Goal: Transaction & Acquisition: Purchase product/service

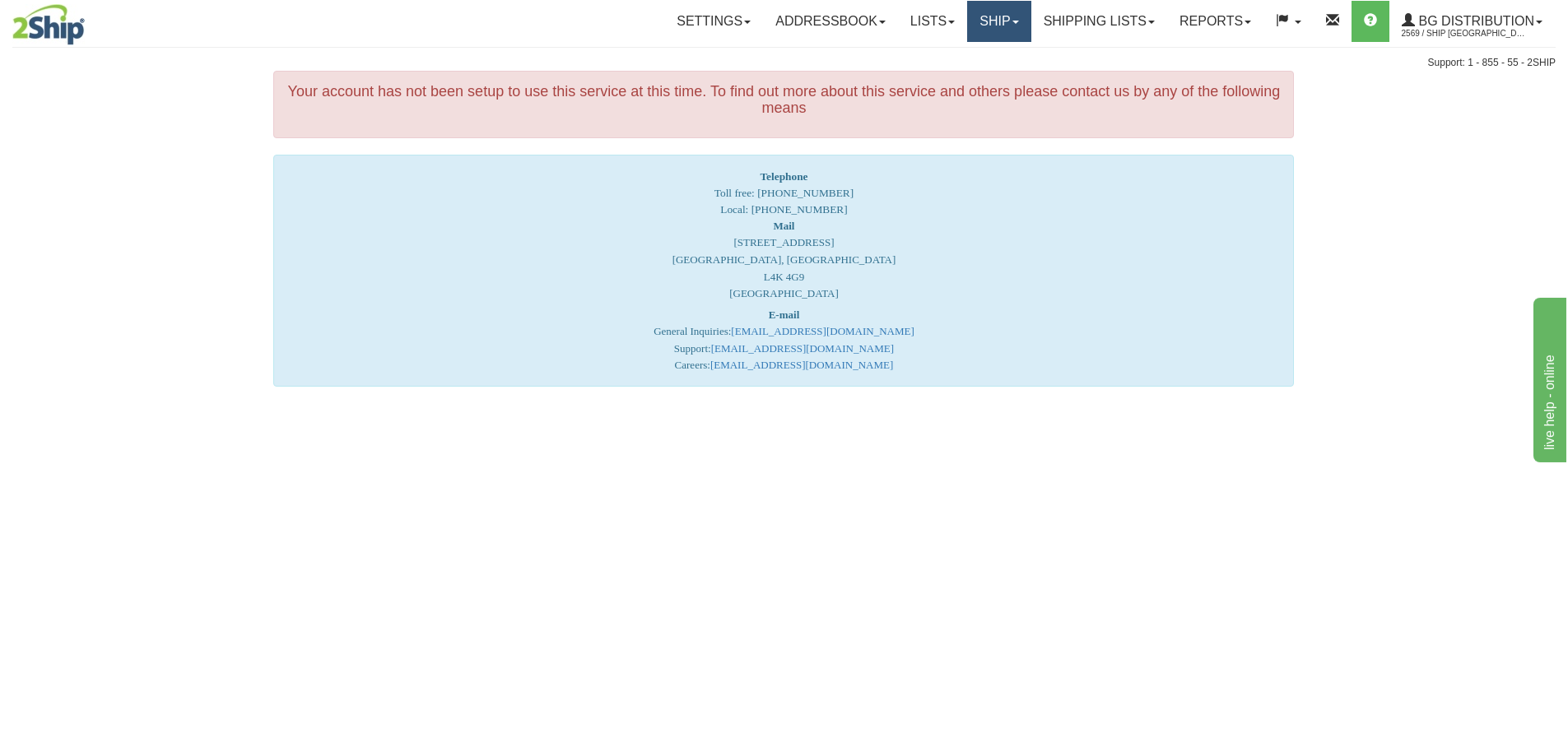
click at [1000, 11] on link "Ship" at bounding box center [999, 21] width 63 height 41
click at [979, 59] on link "Ship Screen" at bounding box center [966, 57] width 130 height 21
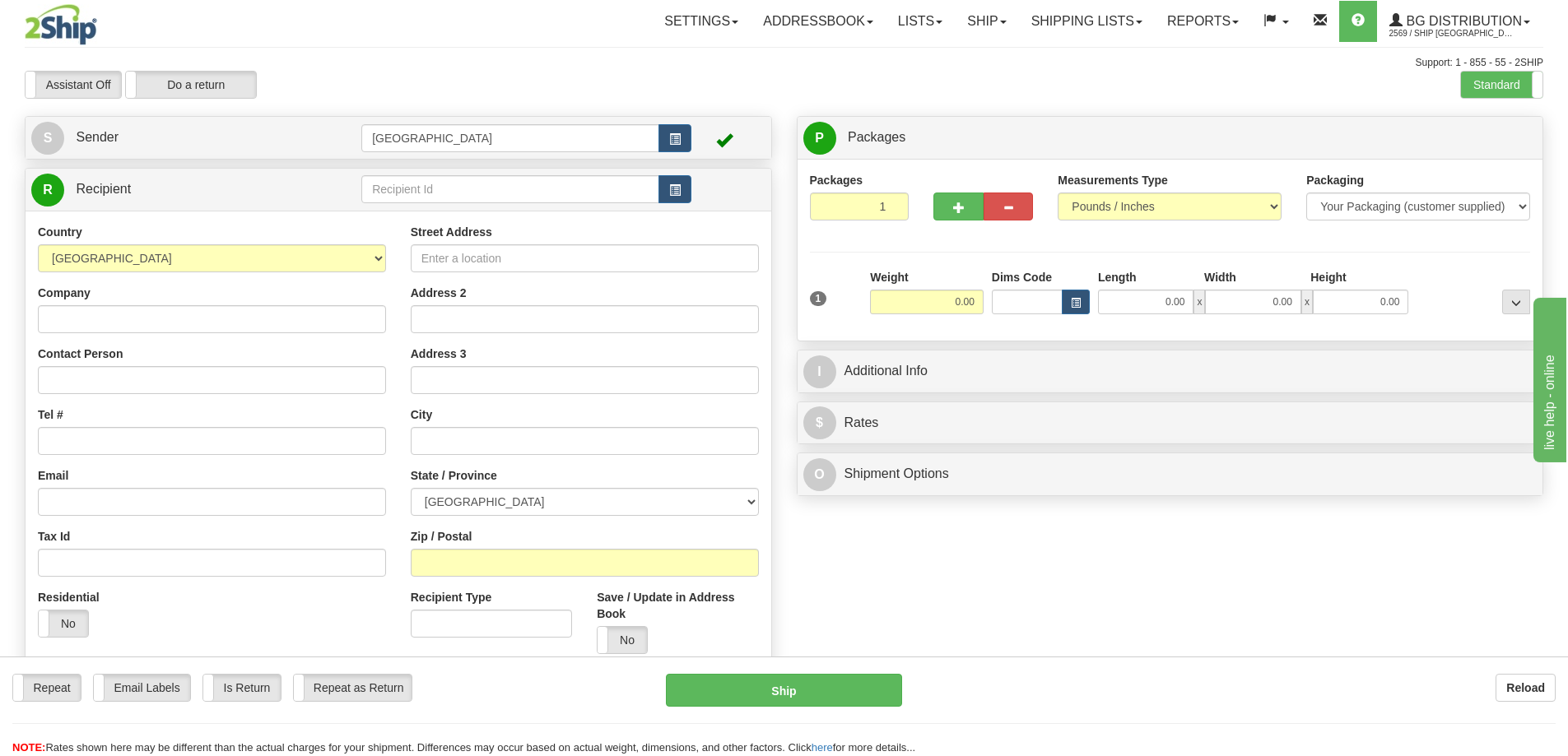
click at [1173, 697] on div "Reload" at bounding box center [1241, 688] width 629 height 28
click at [389, 186] on input "text" at bounding box center [510, 189] width 298 height 28
type input "9"
click at [383, 219] on div "80144" at bounding box center [507, 214] width 282 height 18
type input "80144"
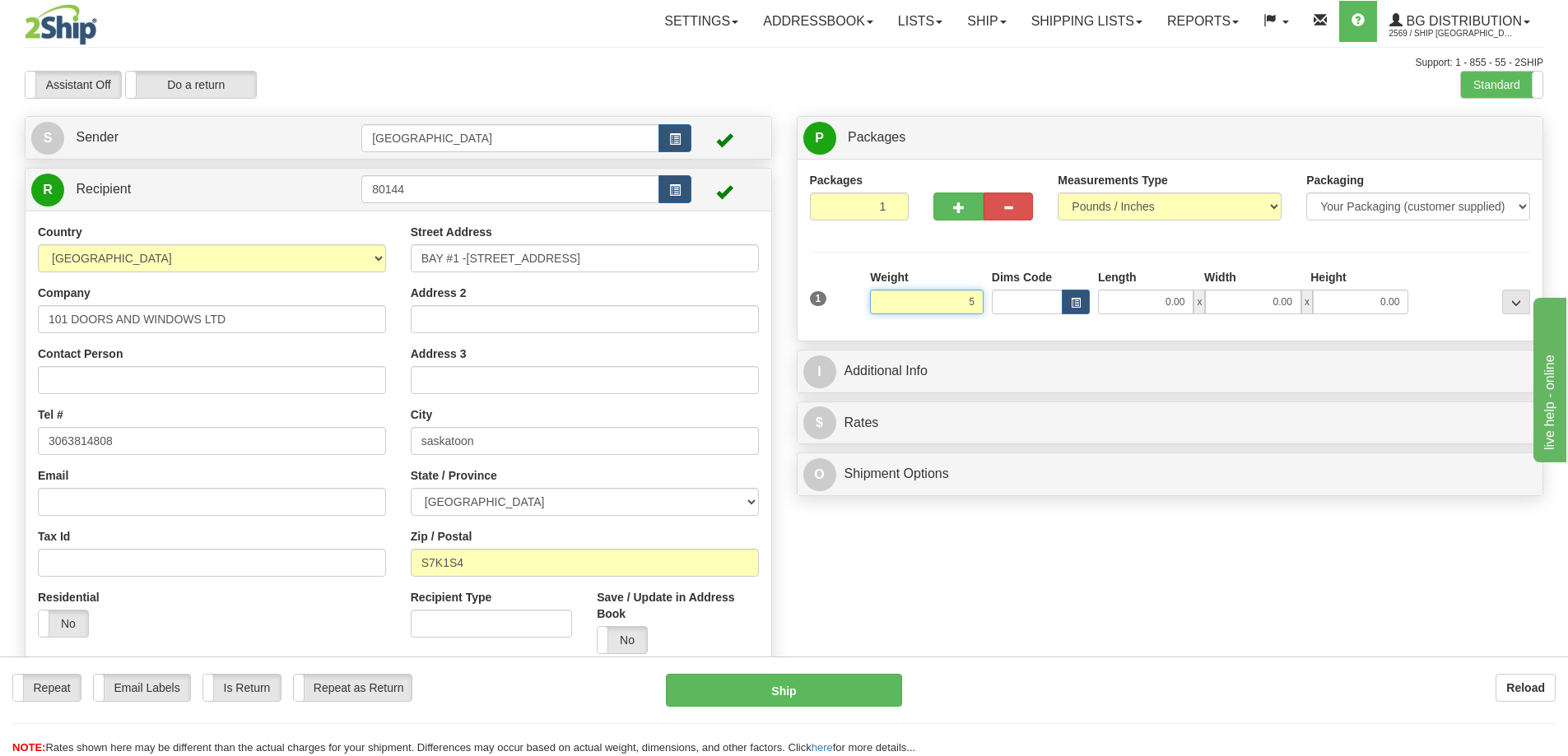
type input "5.00"
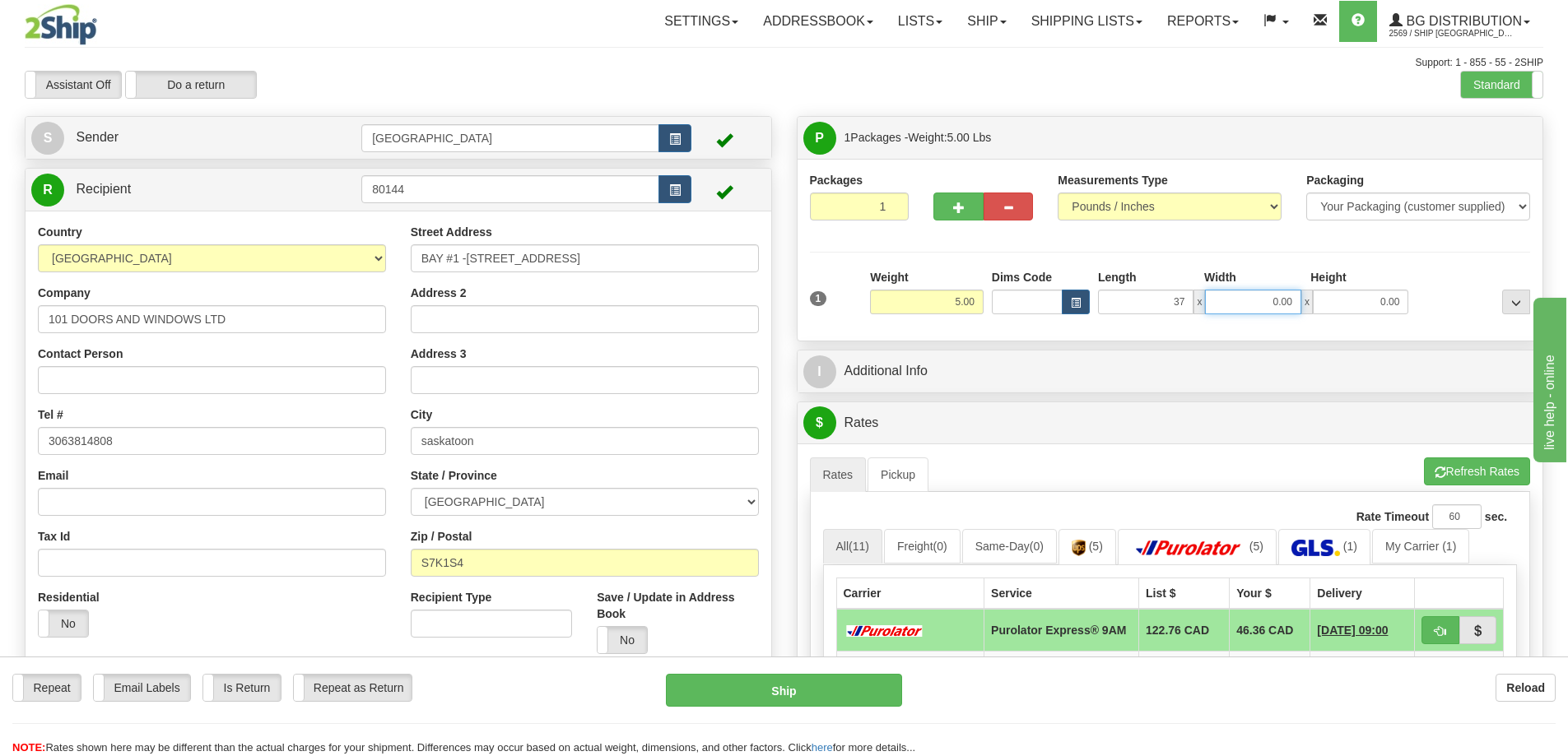
type input "37.00"
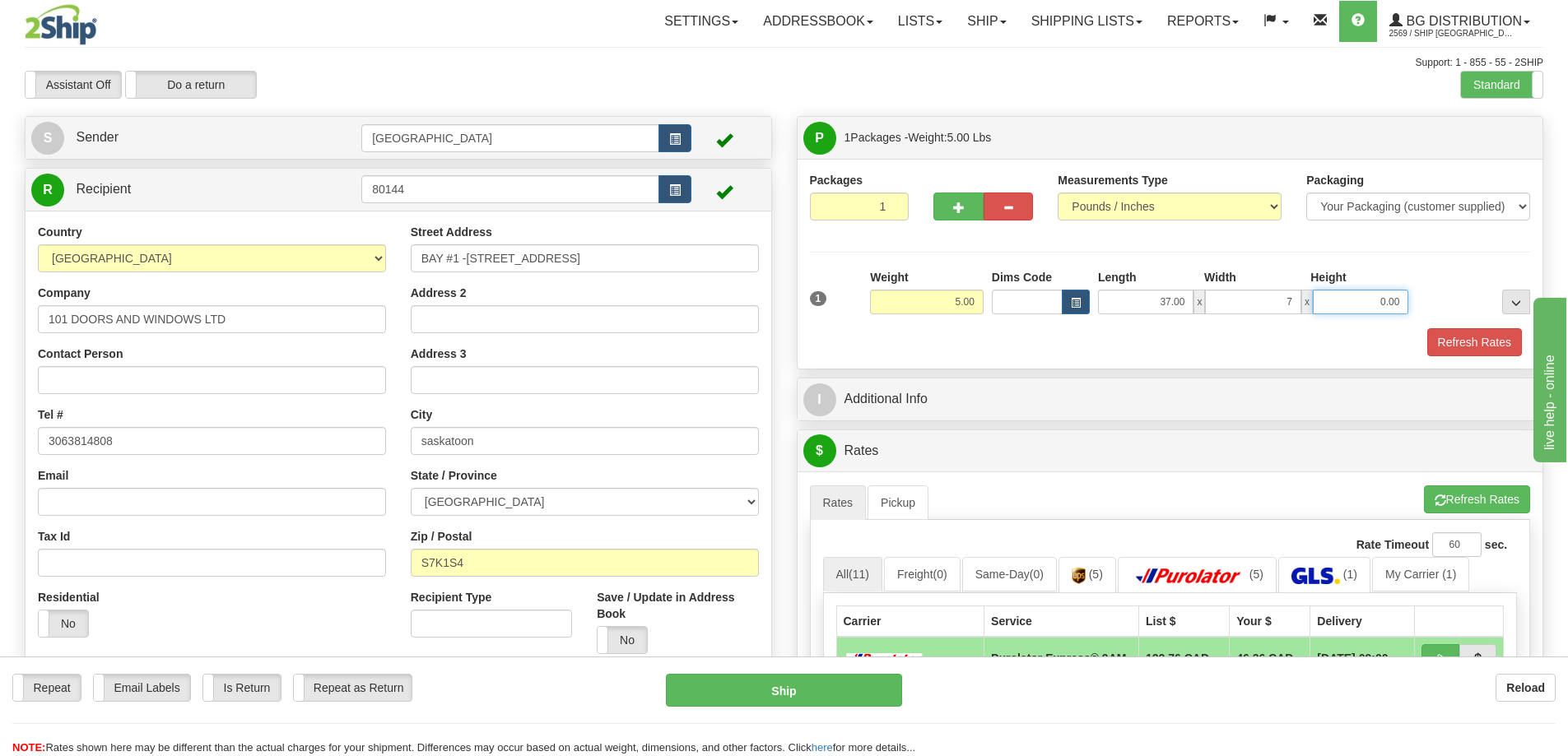
type input "7.00"
type input "4.00"
click at [1453, 340] on button "Refresh Rates" at bounding box center [1475, 342] width 95 height 28
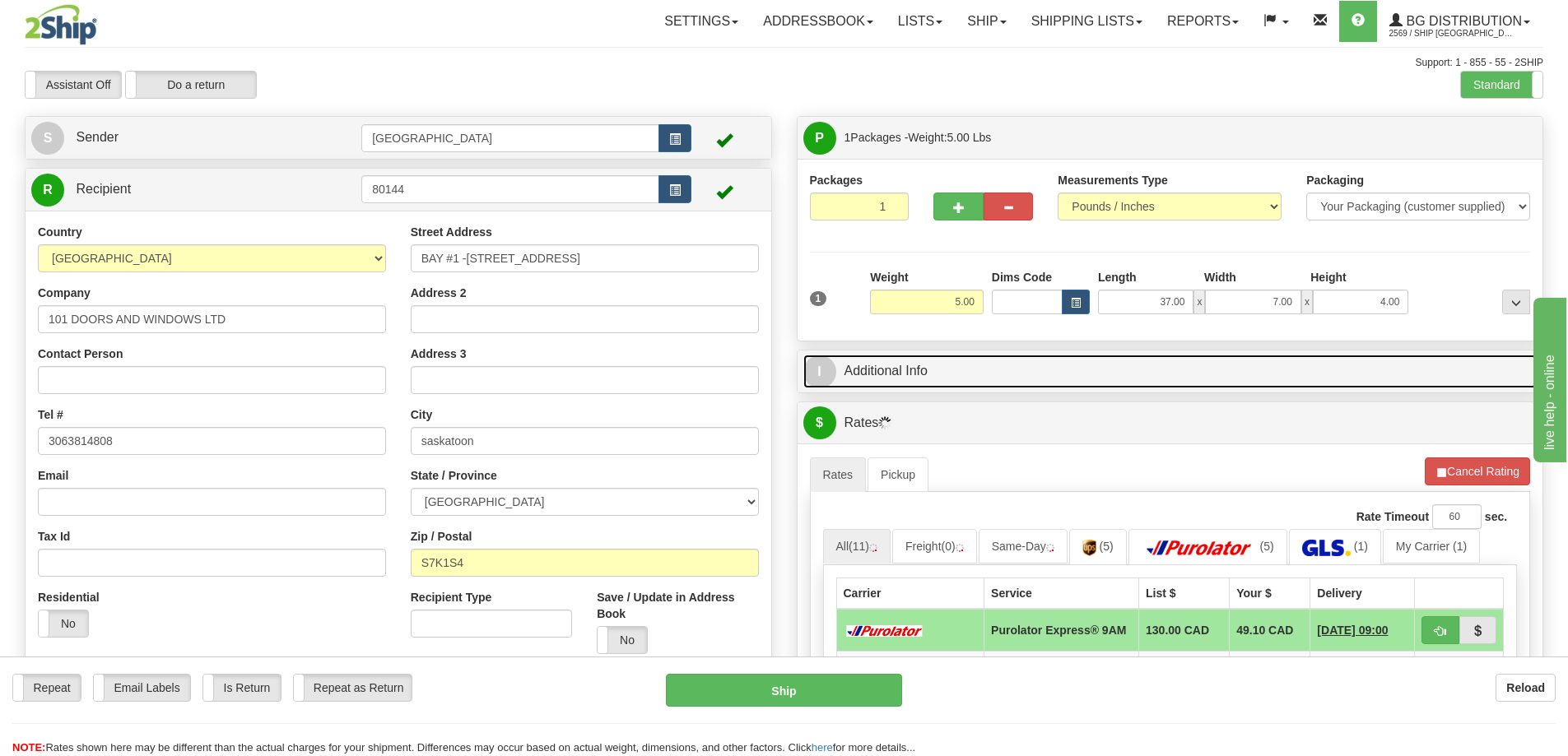
click at [1066, 374] on link "I Additional Info" at bounding box center [1171, 371] width 734 height 33
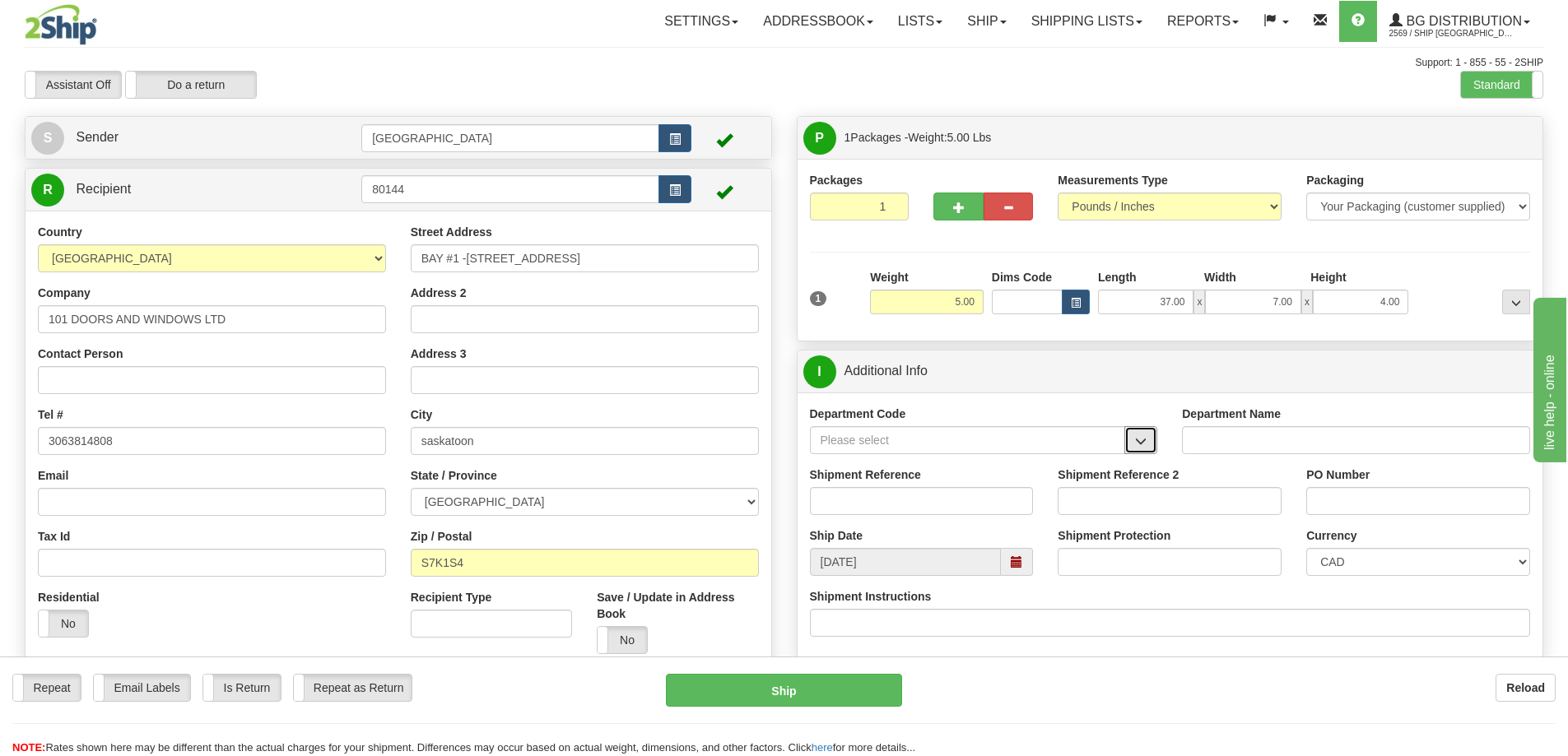
drag, startPoint x: 1140, startPoint y: 438, endPoint x: 1112, endPoint y: 441, distance: 28.2
click at [1140, 438] on span "button" at bounding box center [1141, 441] width 11 height 11
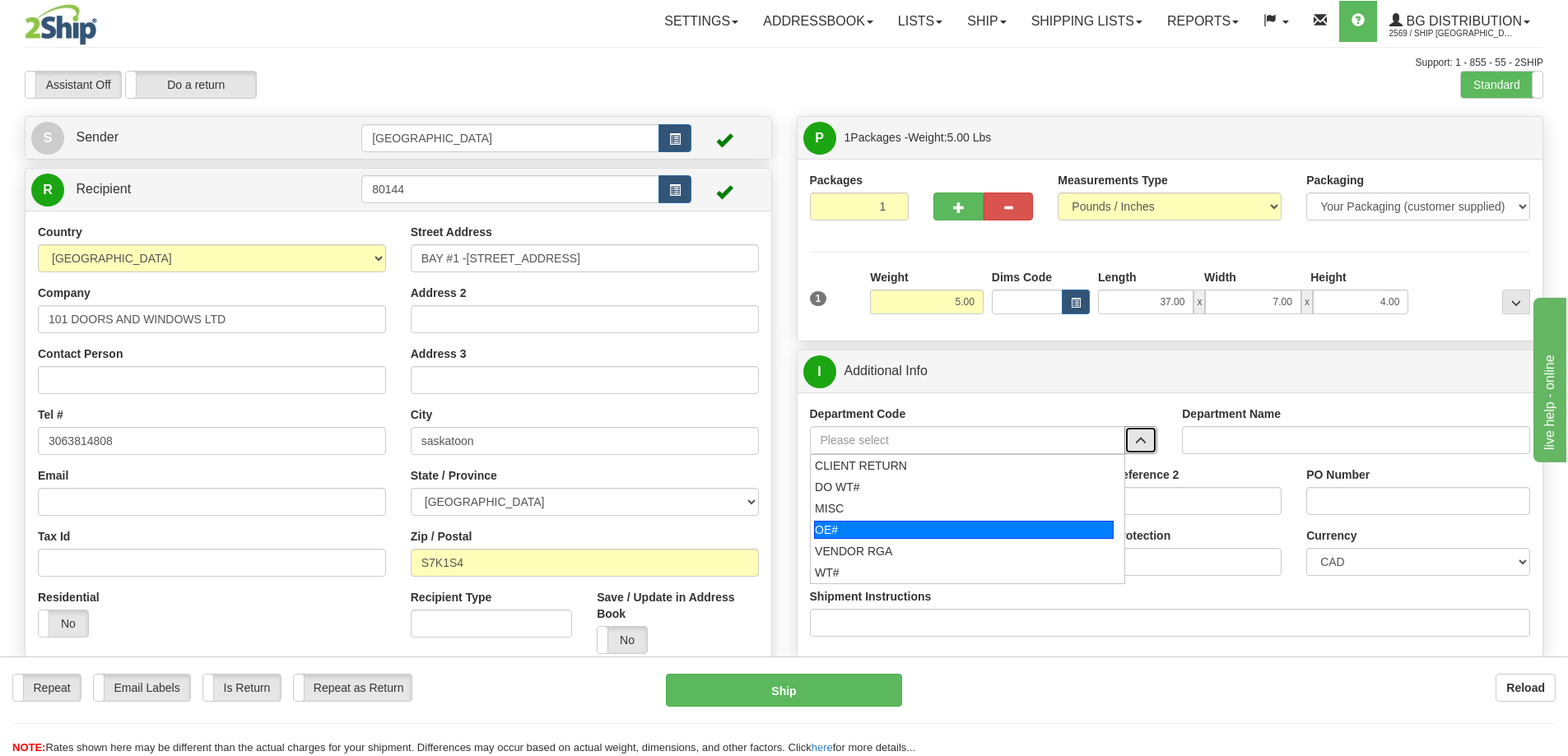
click at [915, 526] on div "OE#" at bounding box center [964, 530] width 300 height 18
type input "OE#"
type input "ORDERS"
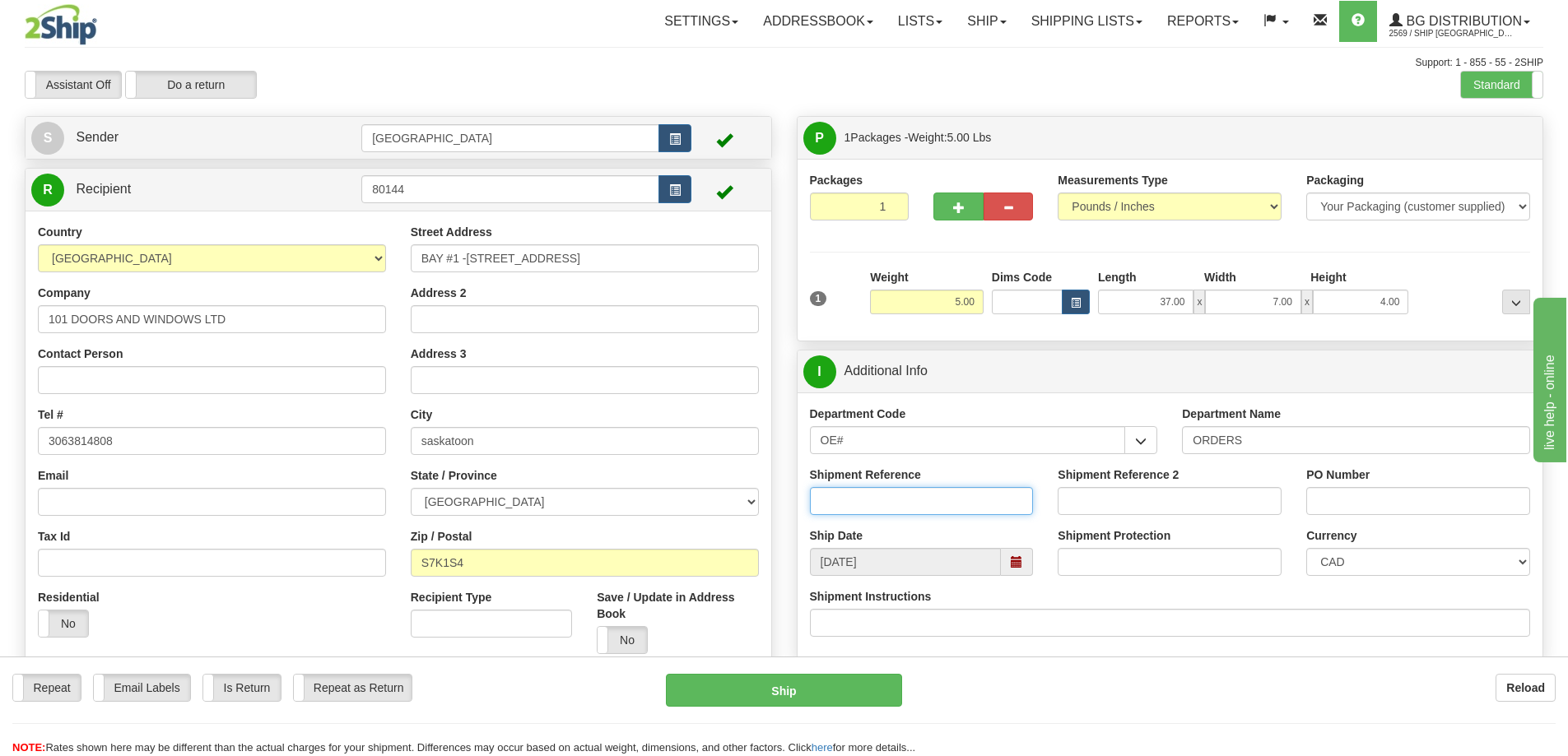
click at [915, 498] on input "Shipment Reference" at bounding box center [922, 501] width 224 height 28
type input "90040472-00"
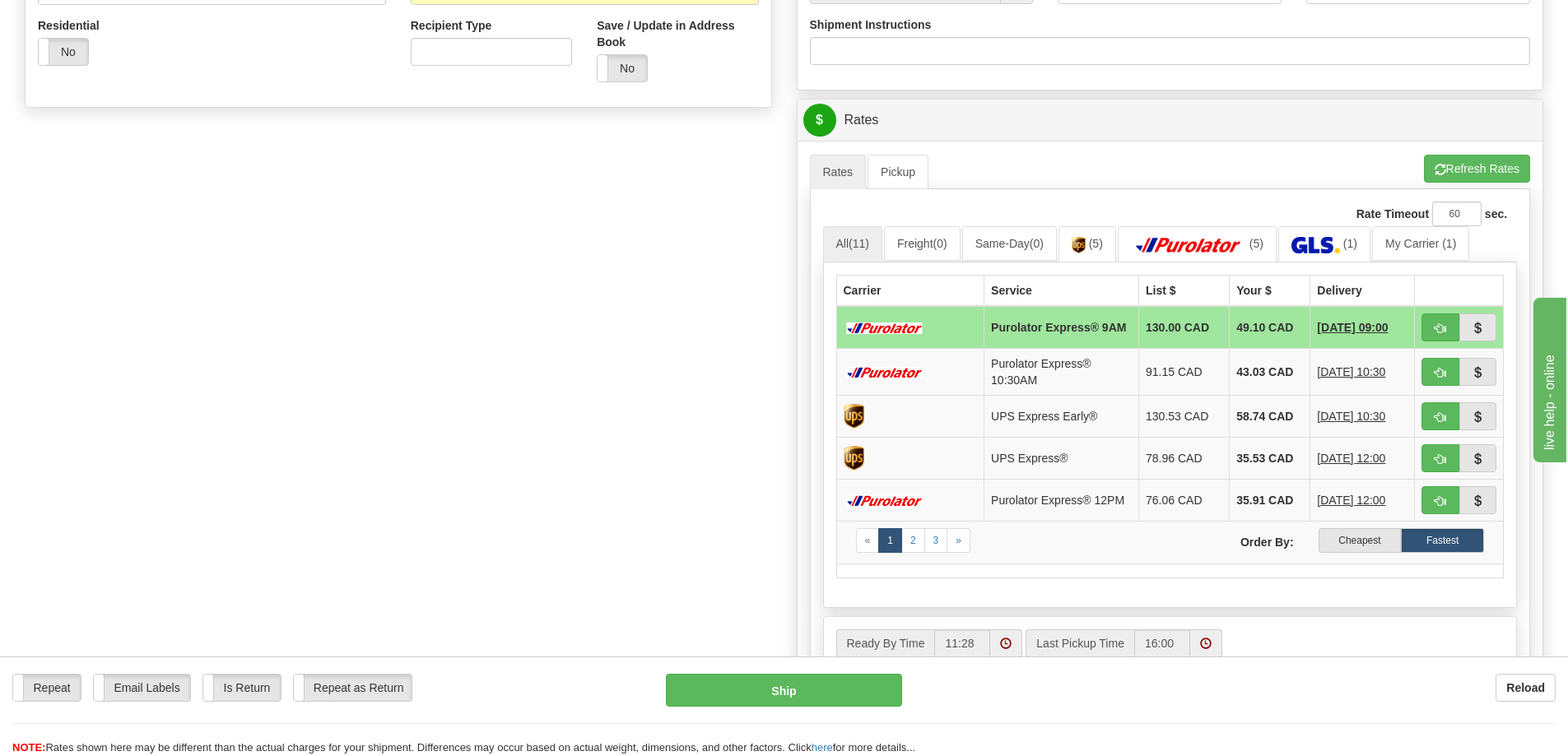
scroll to position [576, 0]
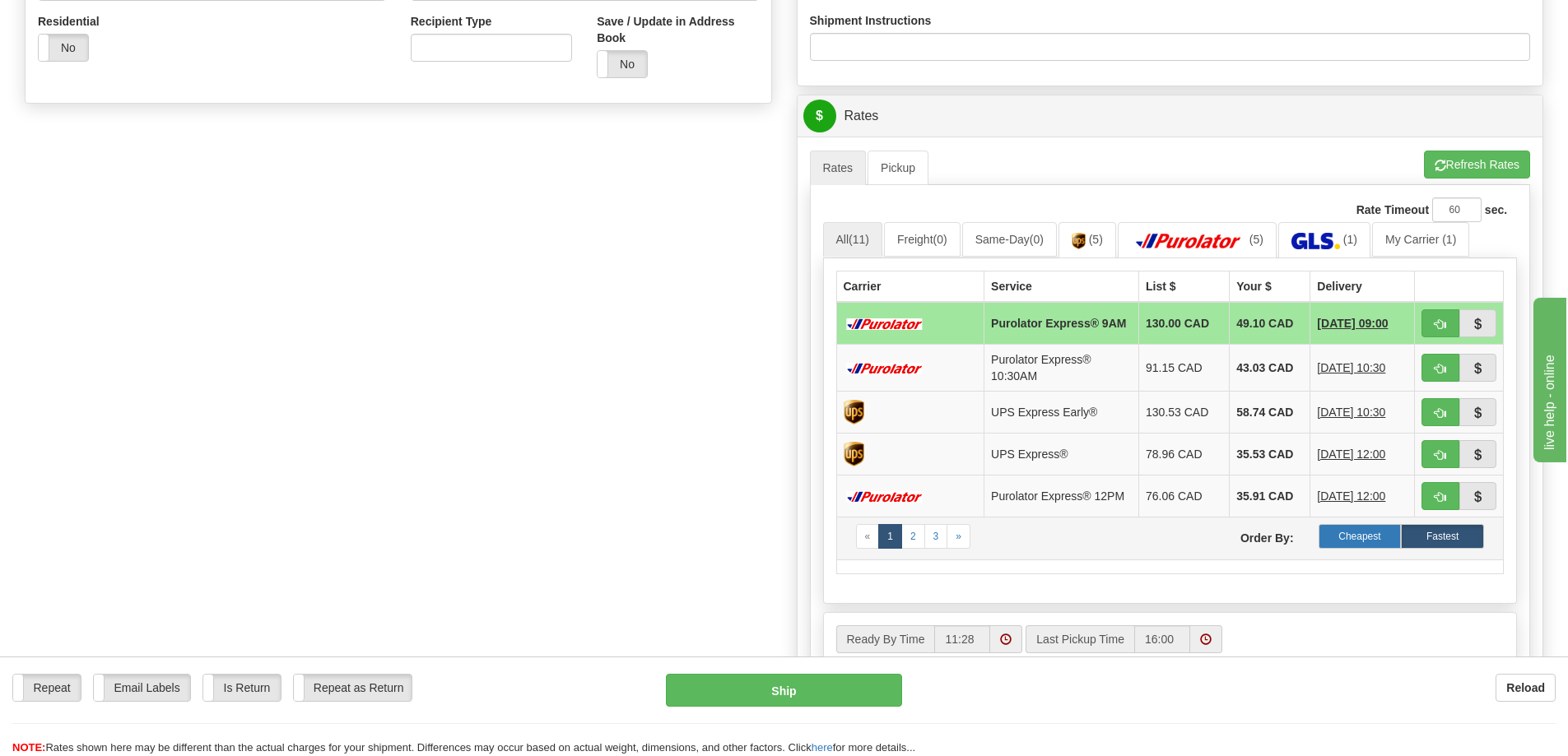
type input "13112"
click at [1351, 547] on label "Cheapest" at bounding box center [1360, 536] width 84 height 25
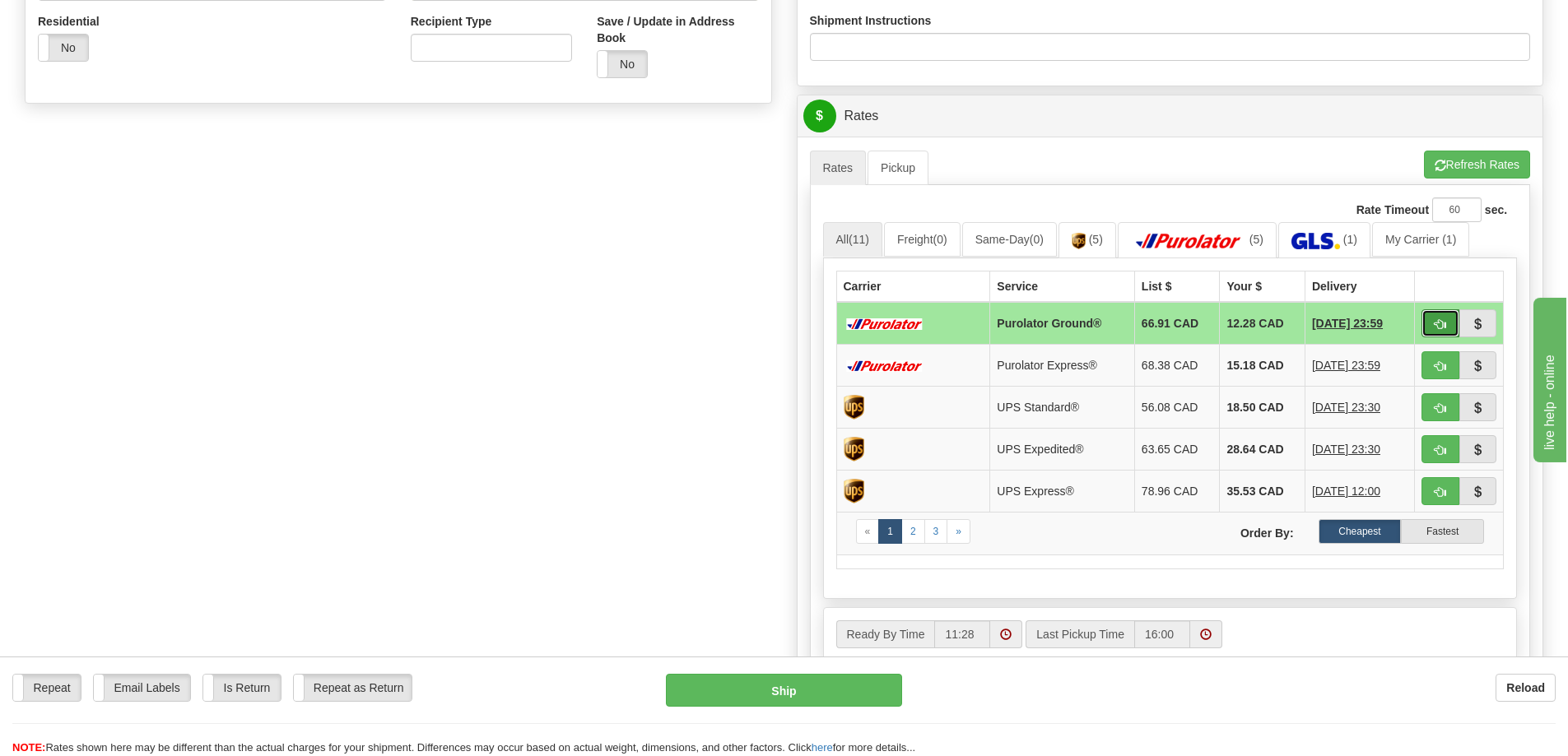
click at [1438, 320] on span "button" at bounding box center [1440, 324] width 11 height 11
type input "260"
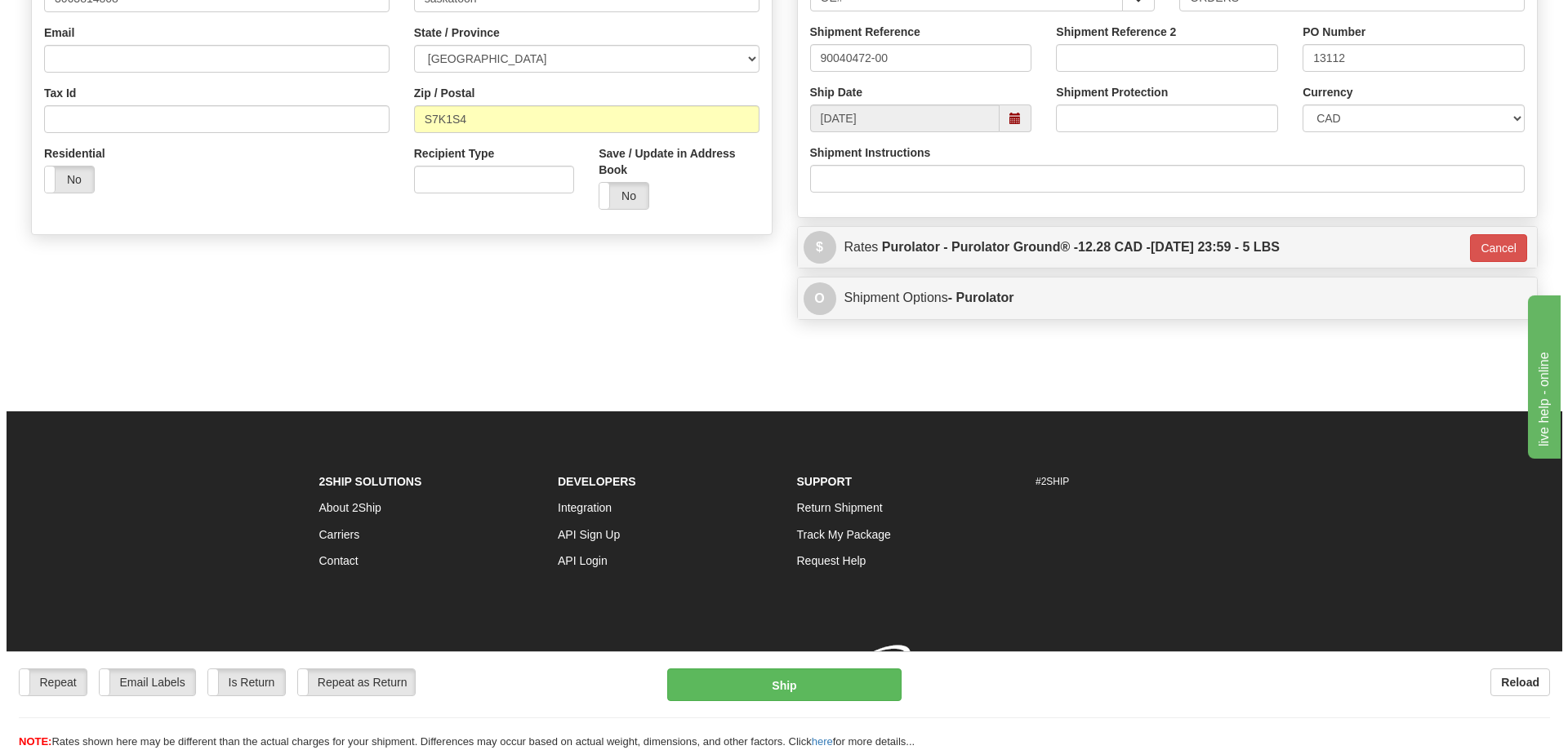
scroll to position [463, 0]
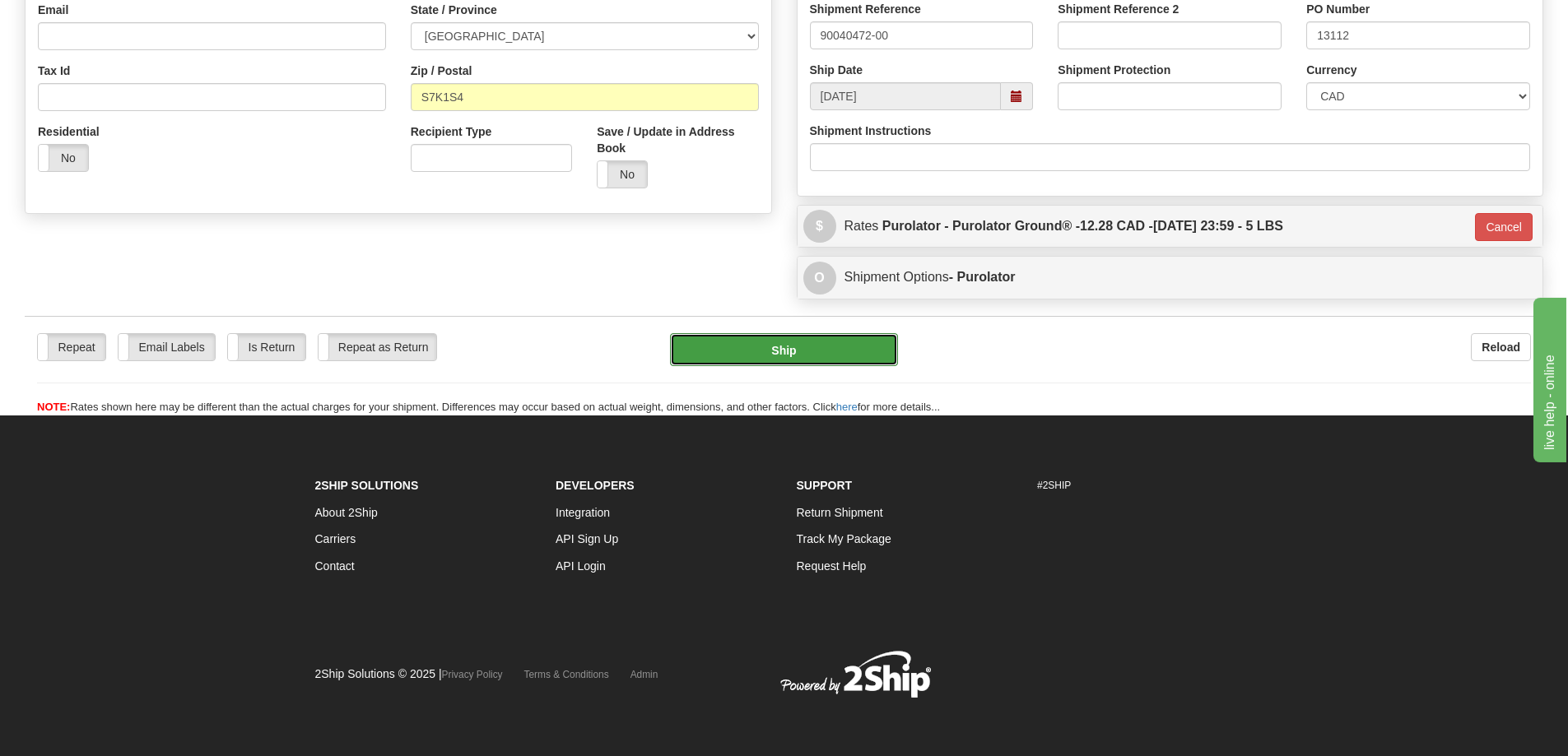
click at [816, 349] on button "Ship" at bounding box center [784, 349] width 228 height 33
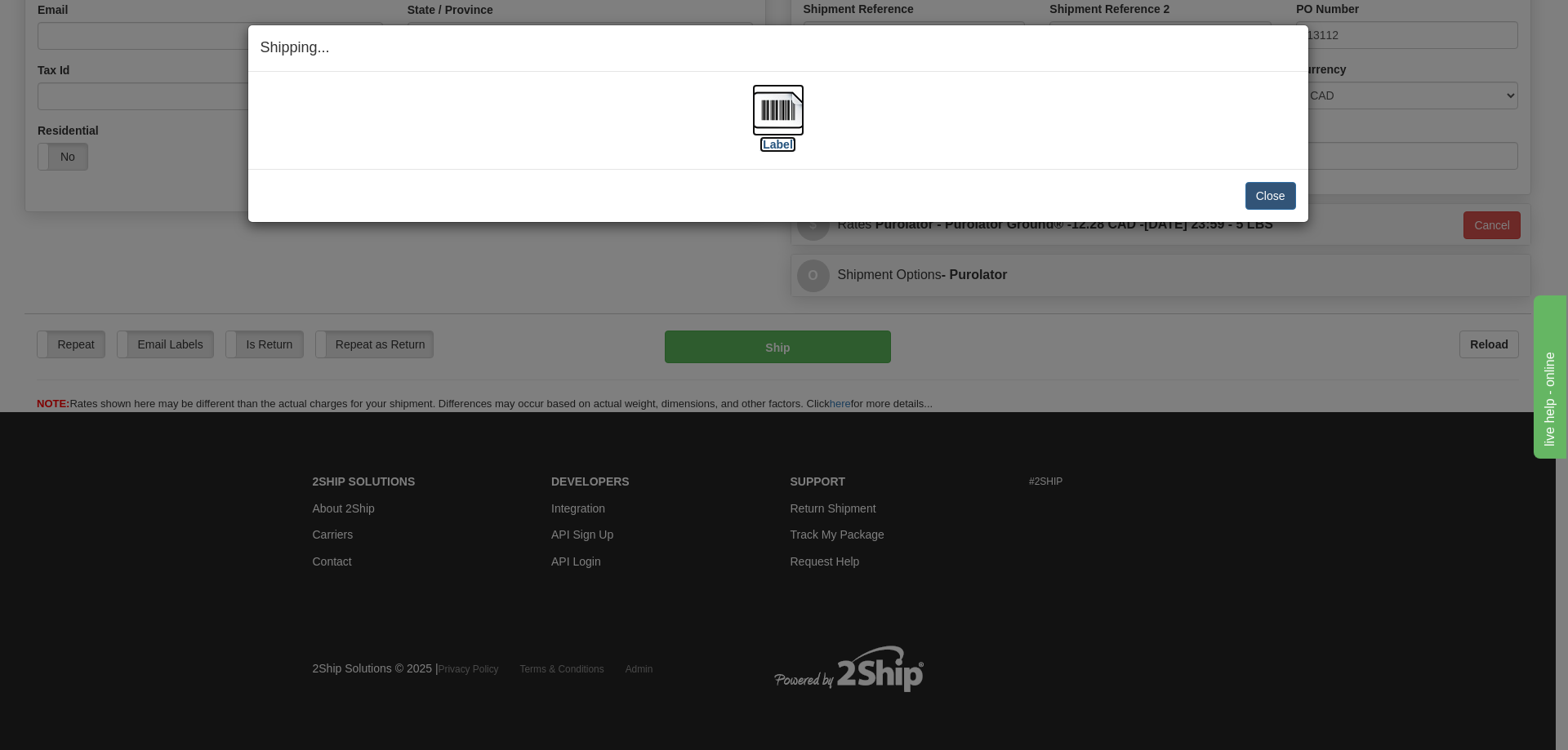
click at [782, 143] on label "[Label]" at bounding box center [778, 144] width 38 height 17
click at [1270, 194] on button "Close" at bounding box center [1271, 196] width 51 height 28
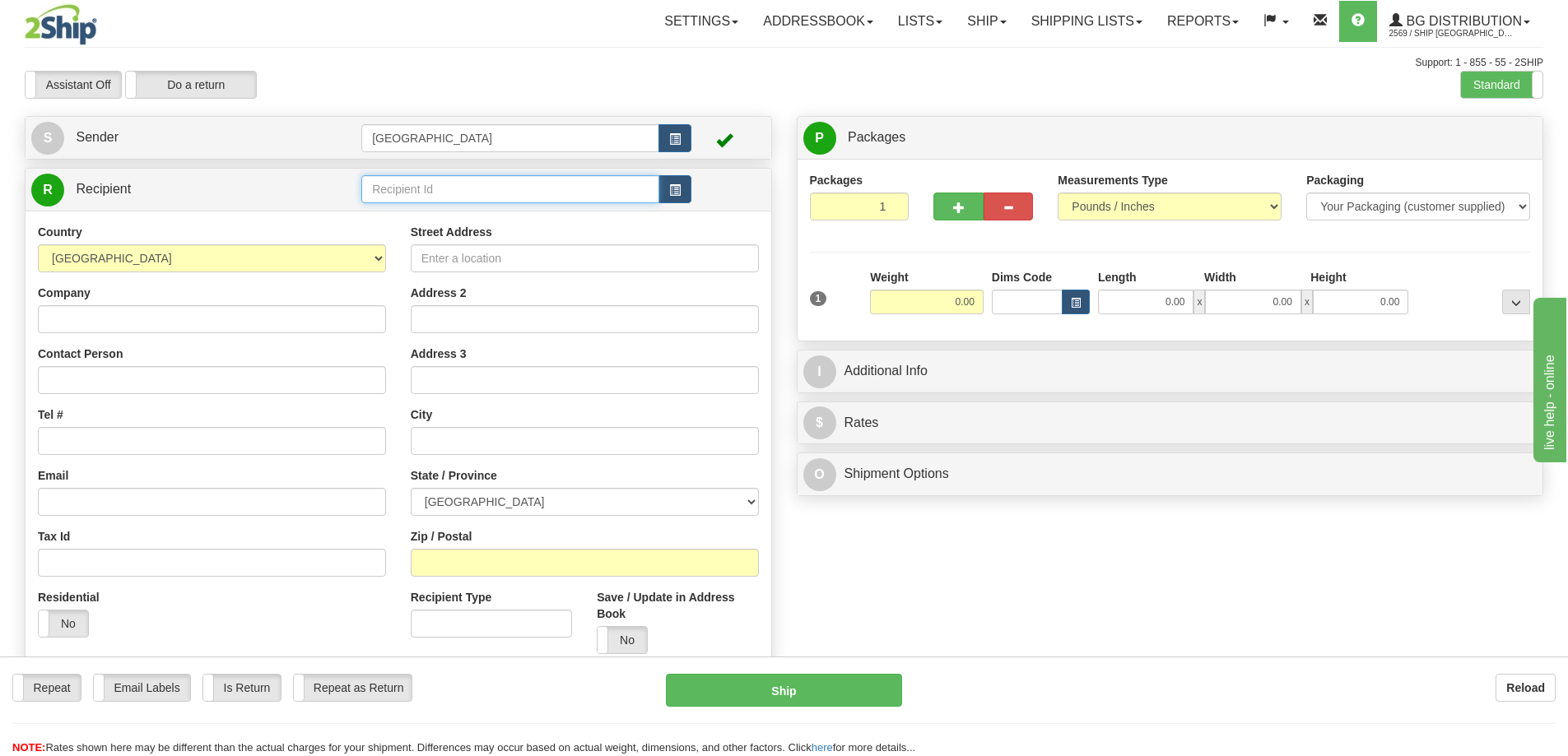
click at [383, 187] on input "text" at bounding box center [510, 189] width 298 height 28
type input "60677"
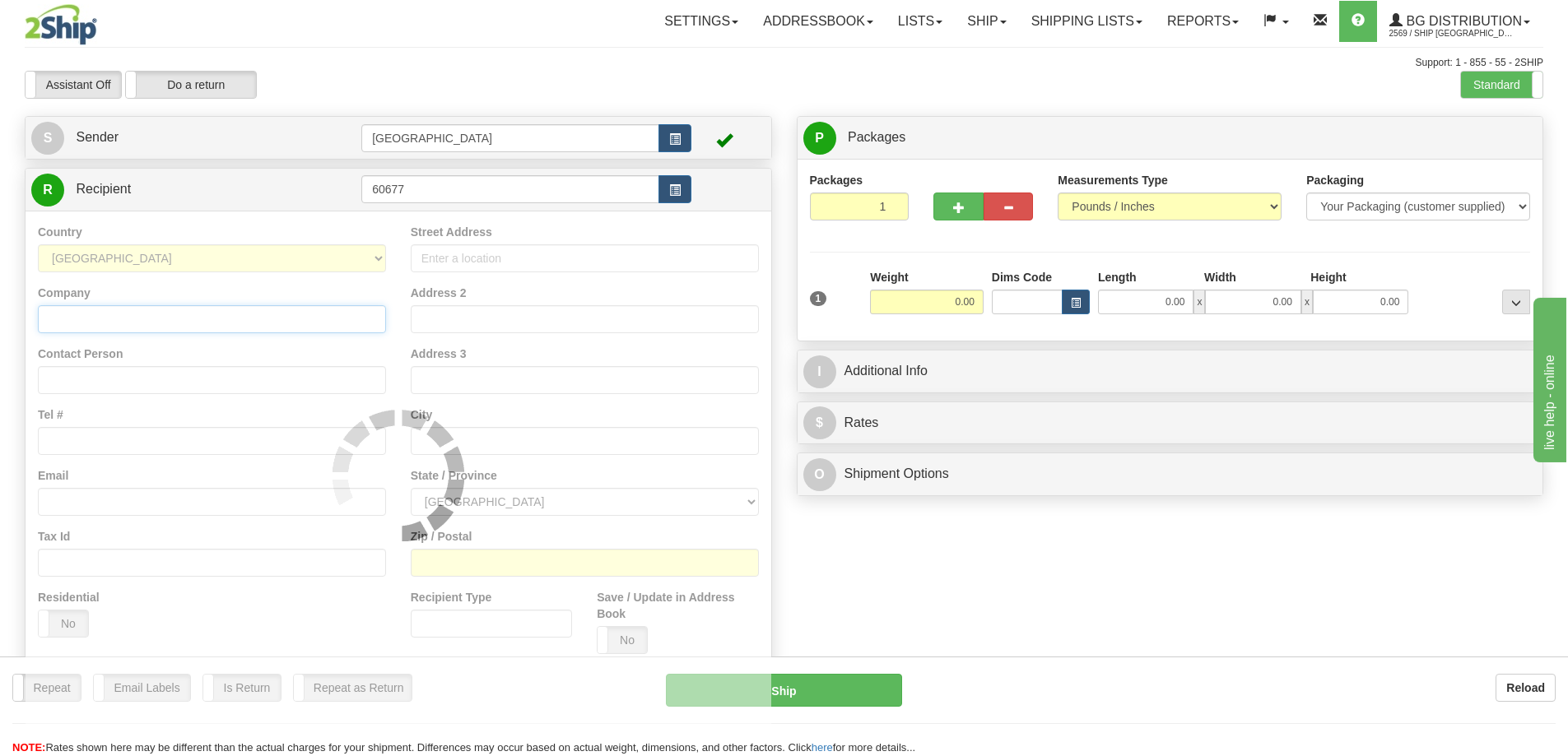
click at [154, 315] on div "Country [GEOGRAPHIC_DATA] [GEOGRAPHIC_DATA] [GEOGRAPHIC_DATA] [GEOGRAPHIC_DATA]…" at bounding box center [398, 476] width 746 height 529
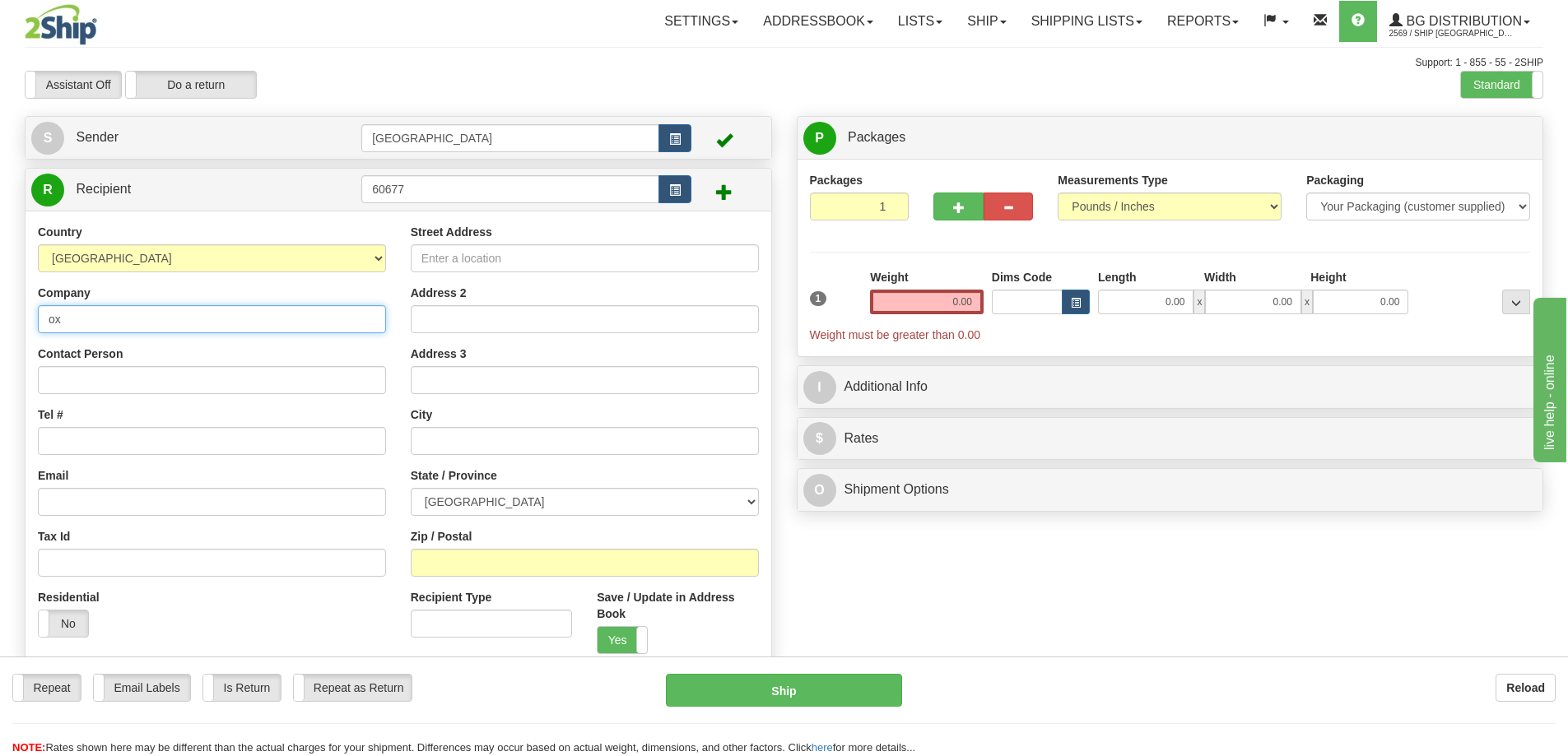
type input "o"
type input "OXFORD DOOR, LOCK AND CONTROL"
click at [121, 377] on input "Contact Person" at bounding box center [212, 381] width 348 height 28
type input "[PERSON_NAME]"
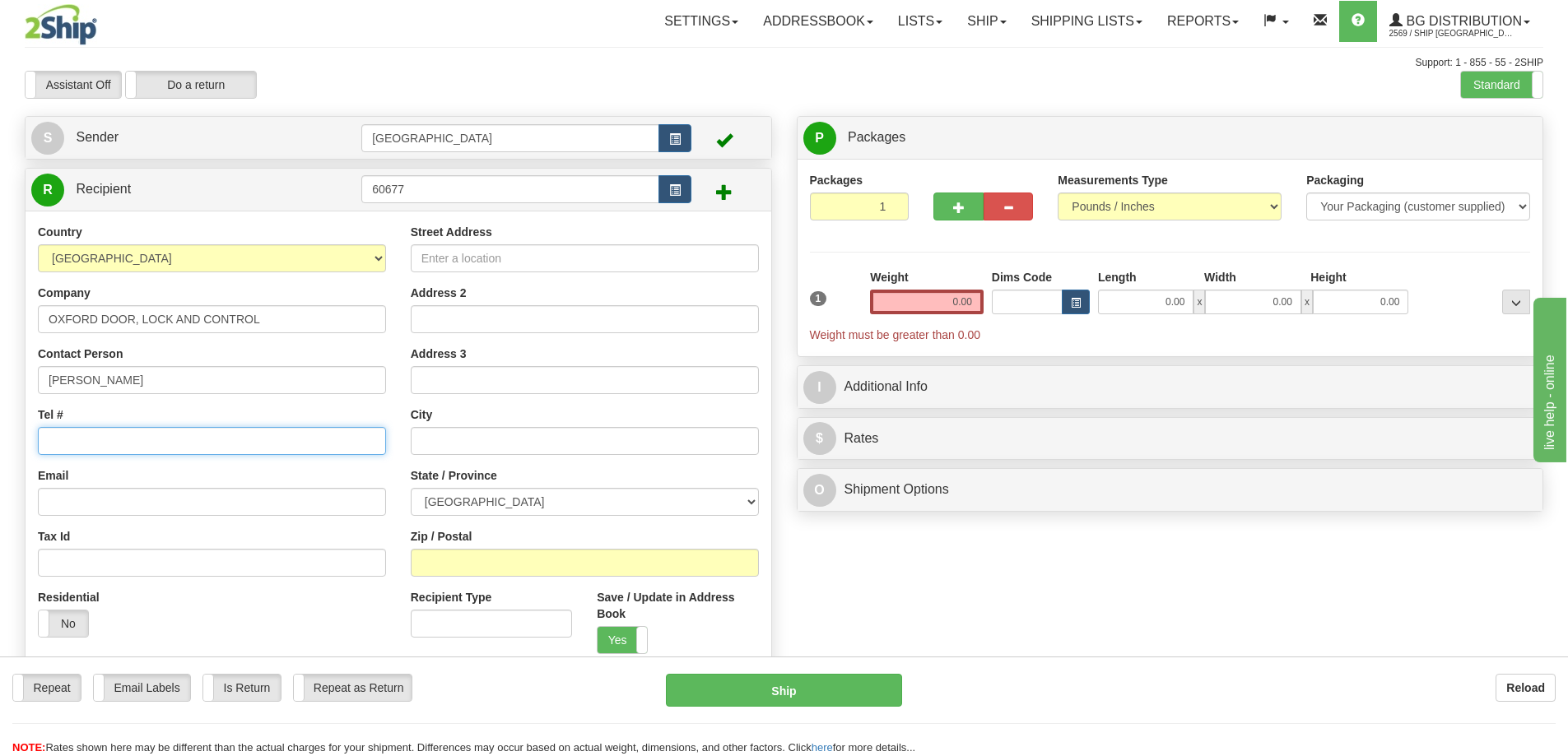
click at [98, 438] on input "Tel #" at bounding box center [212, 441] width 348 height 28
type input "[PHONE_NUMBER]"
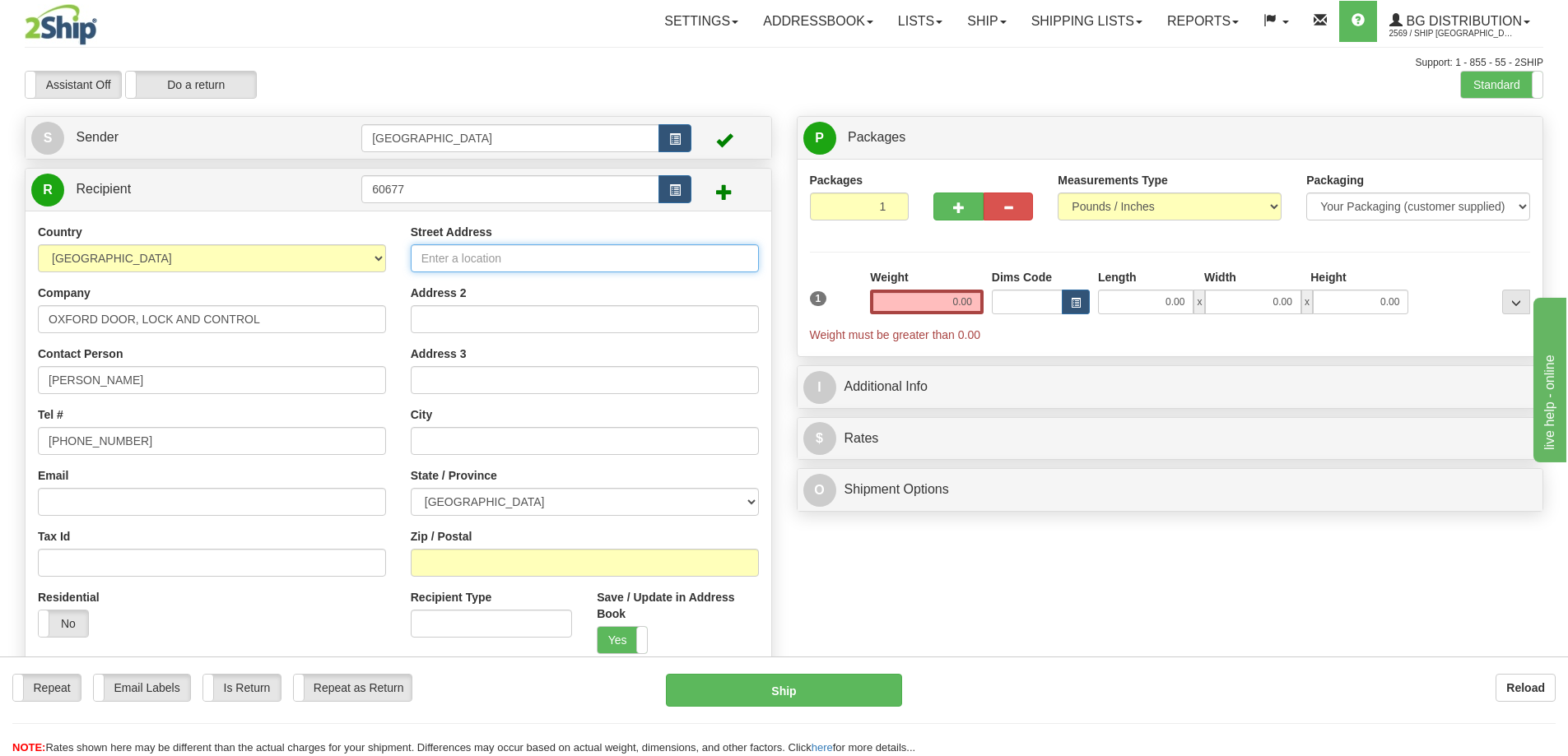
click at [496, 259] on input "Street Address" at bounding box center [585, 258] width 348 height 28
type input "[STREET_ADDRESS]"
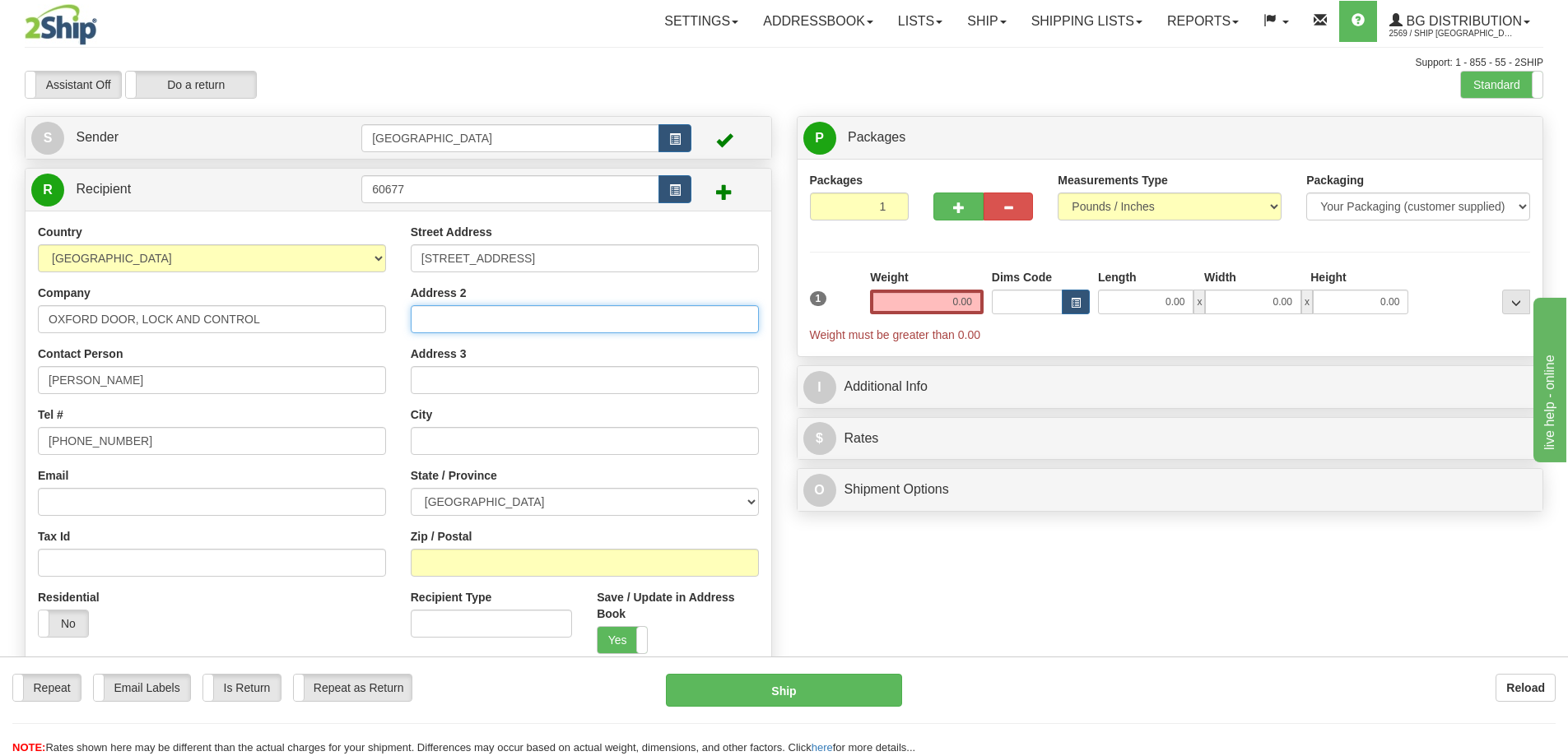
click at [460, 313] on input "Address 2" at bounding box center [585, 319] width 348 height 28
type input "[PERSON_NAME] LANDING"
click at [454, 436] on input "text" at bounding box center [585, 441] width 348 height 28
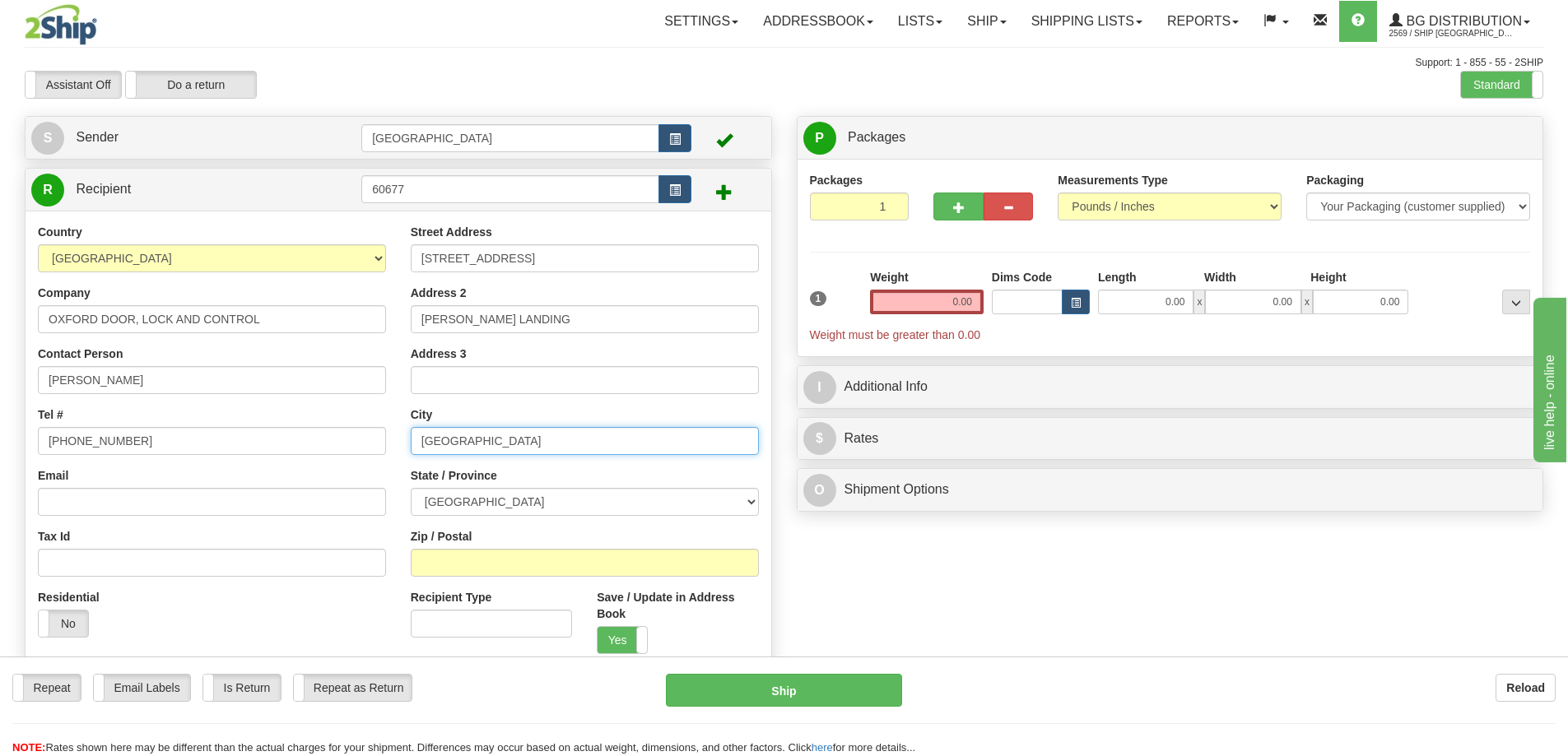
type input "[GEOGRAPHIC_DATA]"
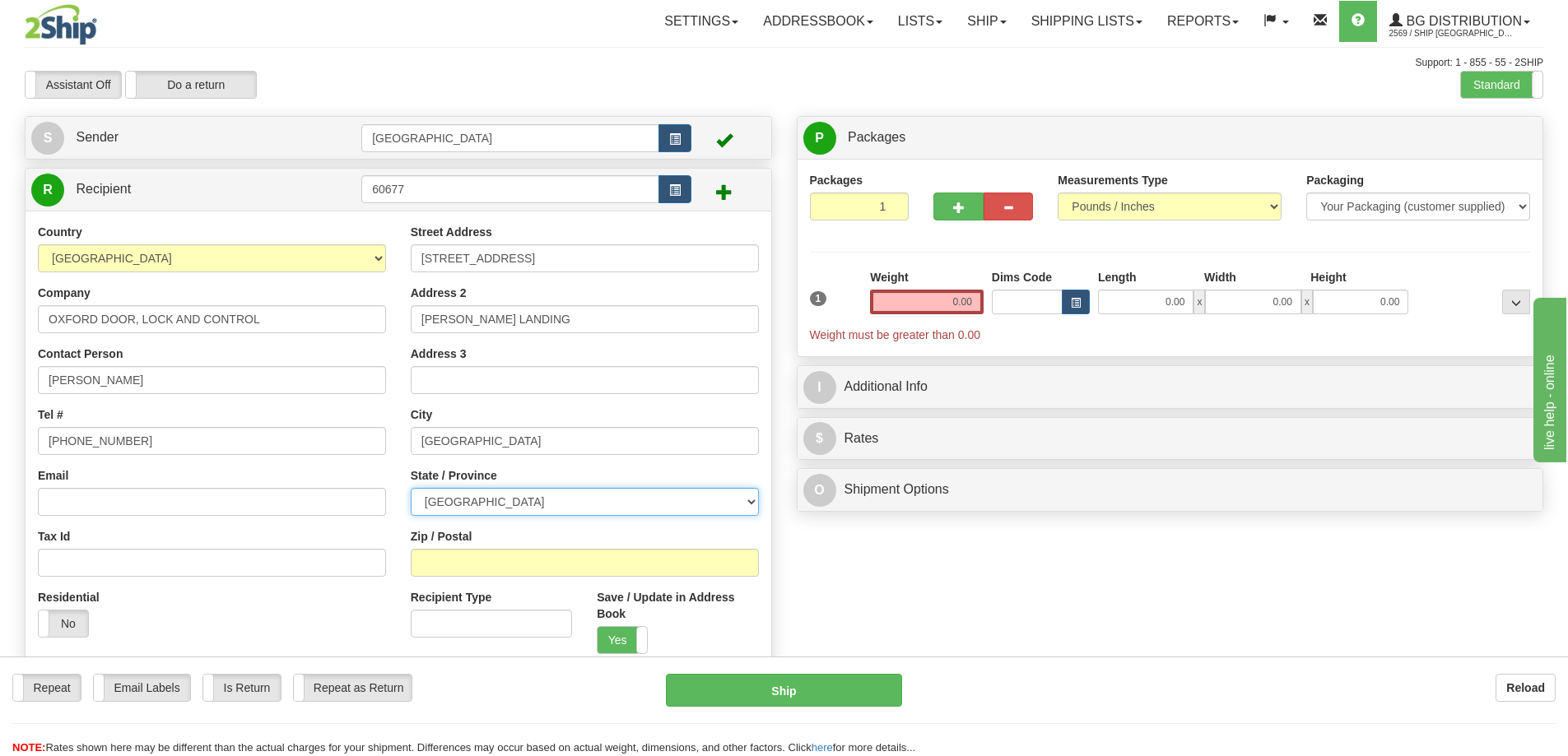
click at [519, 501] on select "[GEOGRAPHIC_DATA] [GEOGRAPHIC_DATA] [GEOGRAPHIC_DATA] [GEOGRAPHIC_DATA] [GEOGRA…" at bounding box center [585, 502] width 348 height 28
select select "NS"
click at [411, 488] on select "[GEOGRAPHIC_DATA] [GEOGRAPHIC_DATA] [GEOGRAPHIC_DATA] [GEOGRAPHIC_DATA] [GEOGRA…" at bounding box center [585, 502] width 348 height 28
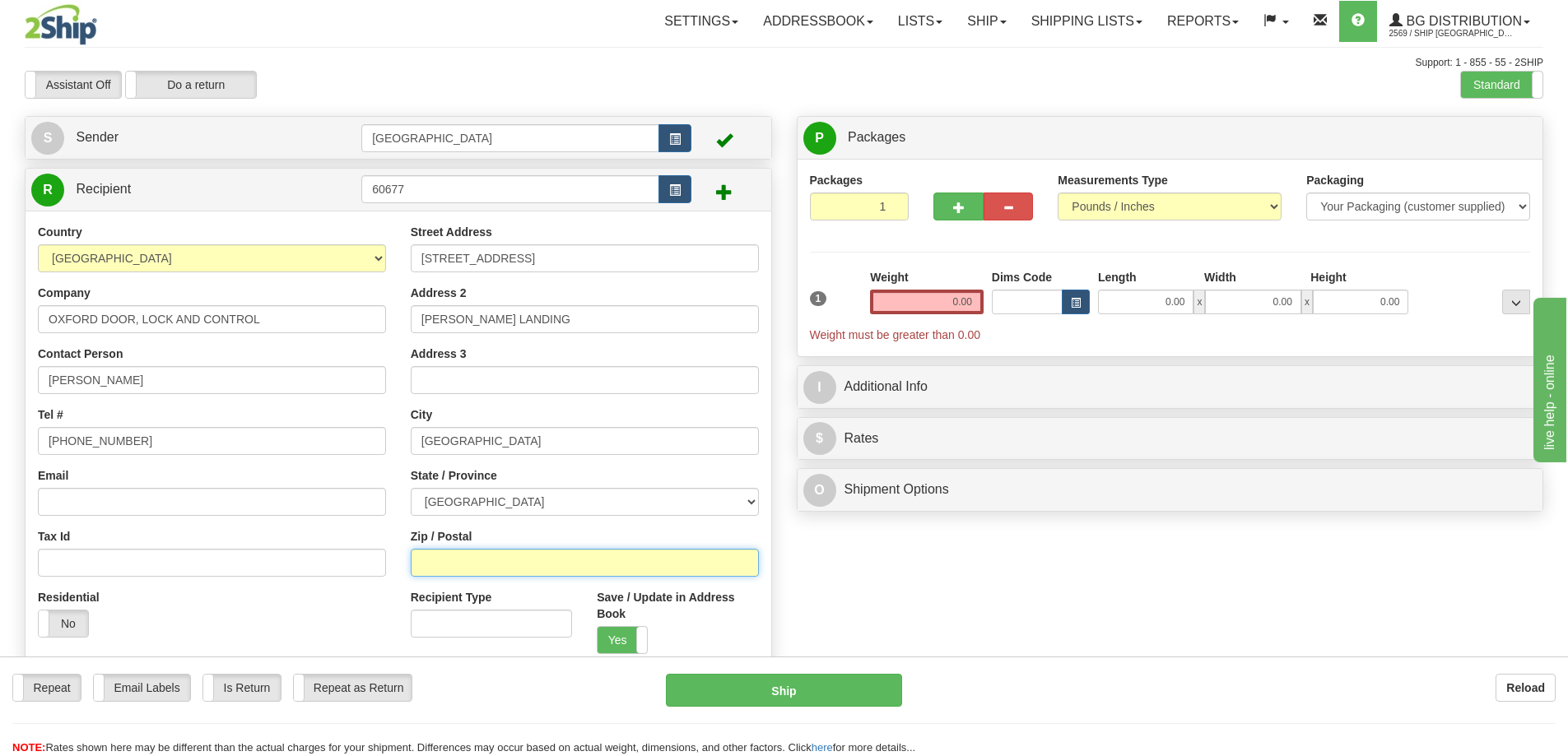
click at [456, 561] on input "Zip / Postal" at bounding box center [585, 563] width 348 height 28
type input "B4N 3V8"
click at [620, 636] on label "Yes" at bounding box center [623, 640] width 49 height 26
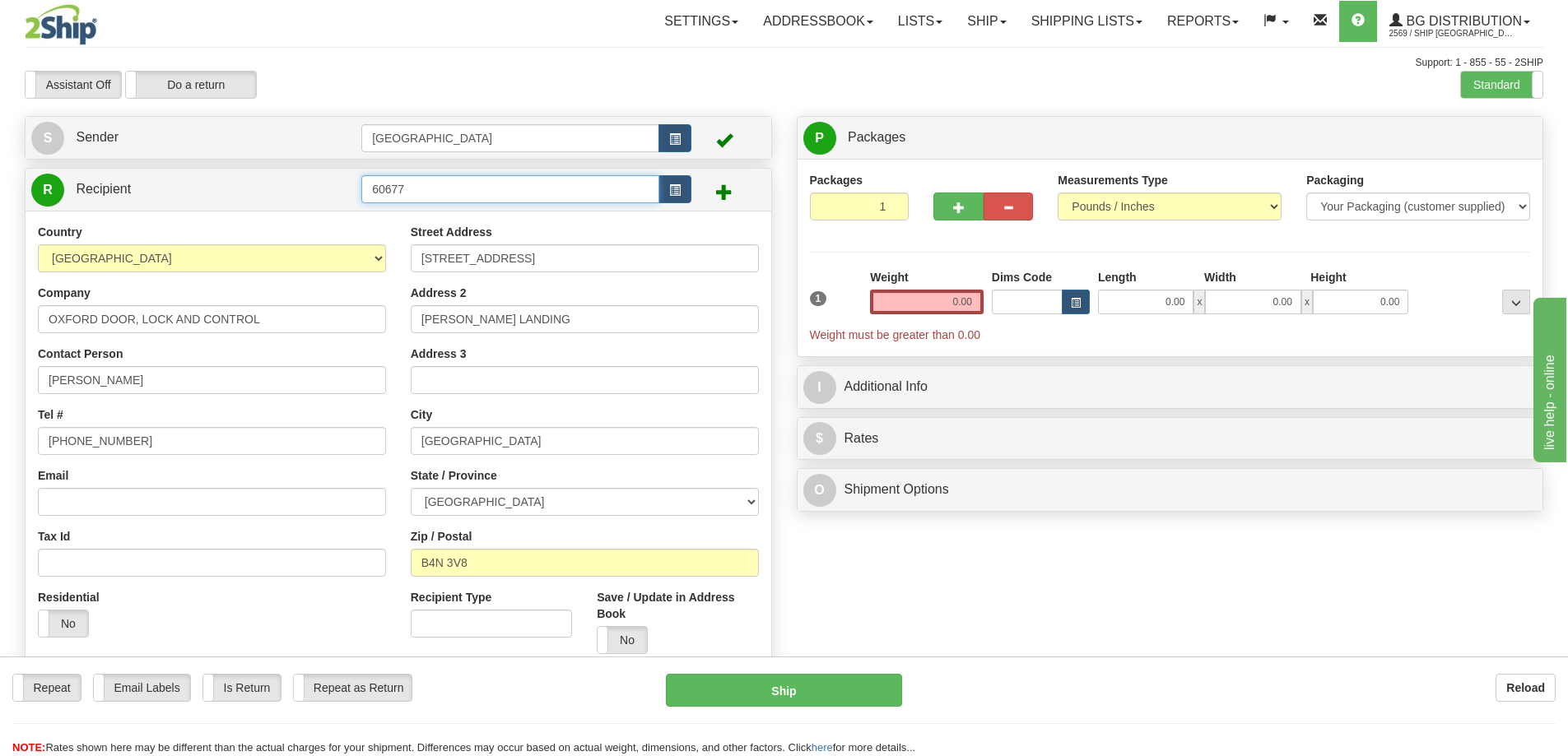
drag, startPoint x: 403, startPoint y: 182, endPoint x: 363, endPoint y: 193, distance: 41.5
click at [363, 193] on input "60677" at bounding box center [510, 189] width 298 height 28
click at [945, 208] on button "button" at bounding box center [959, 207] width 49 height 28
type input "2"
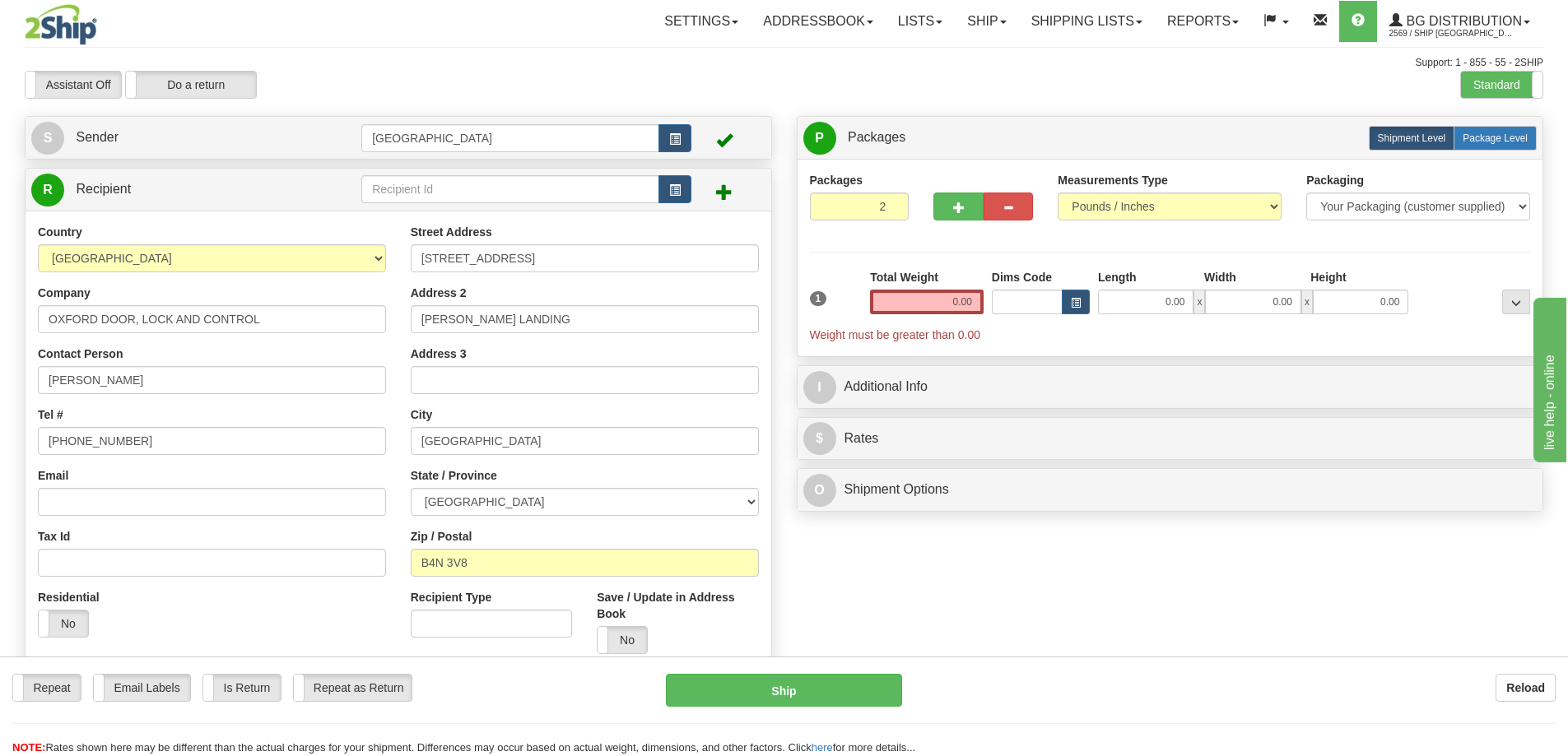
click at [1500, 141] on span "Package Level" at bounding box center [1495, 138] width 65 height 11
radio input "true"
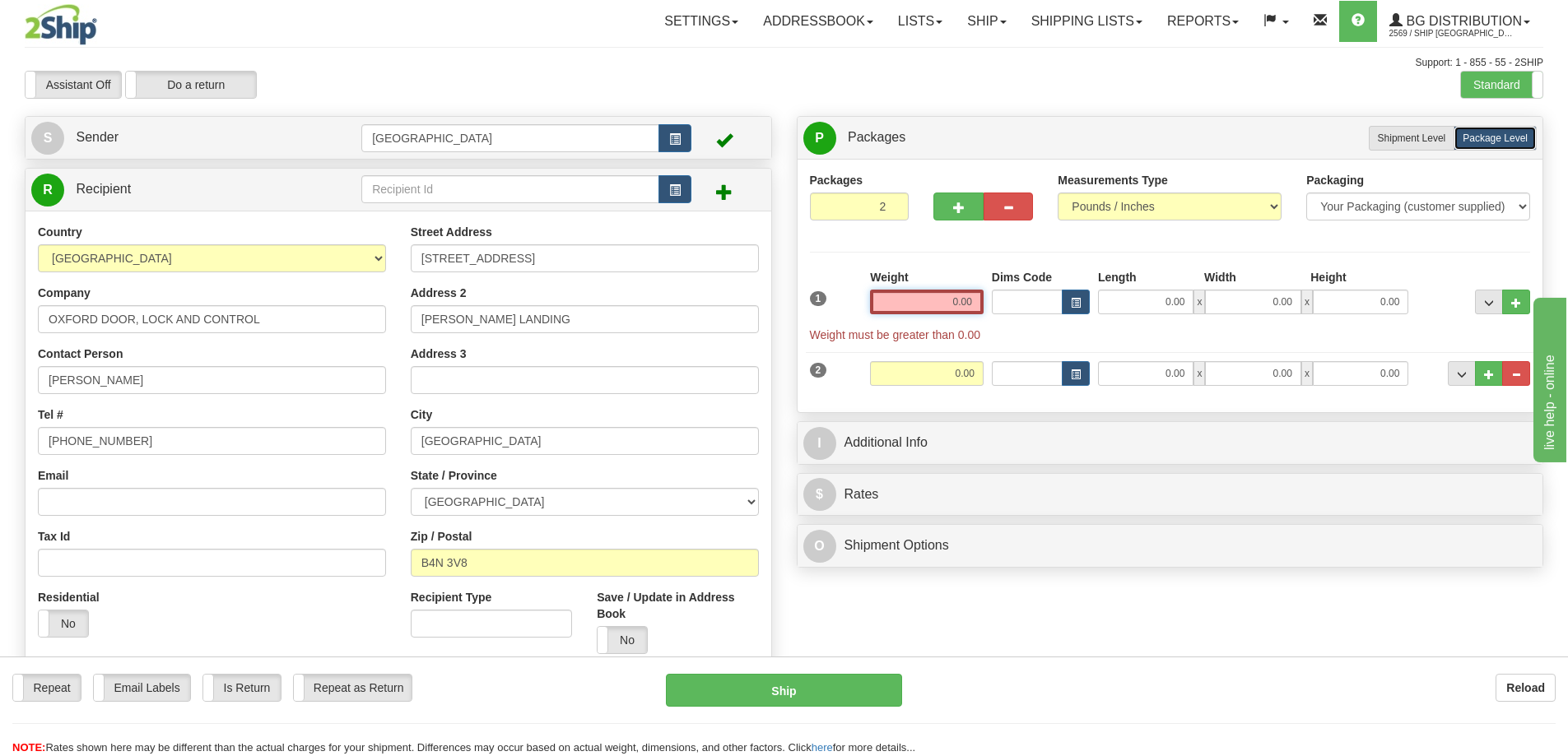
click at [975, 305] on input "0.00" at bounding box center [926, 302] width 113 height 25
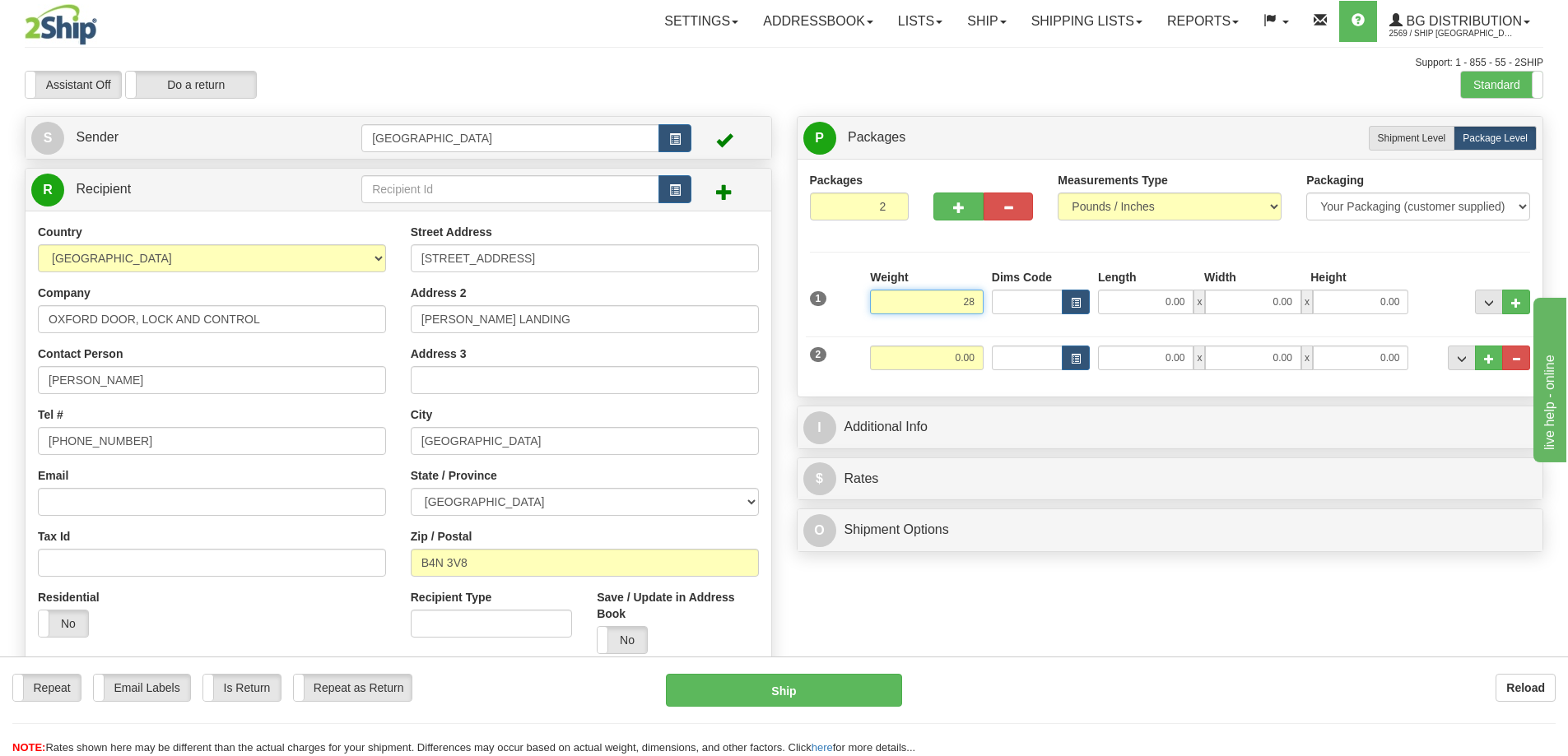
type input "28.00"
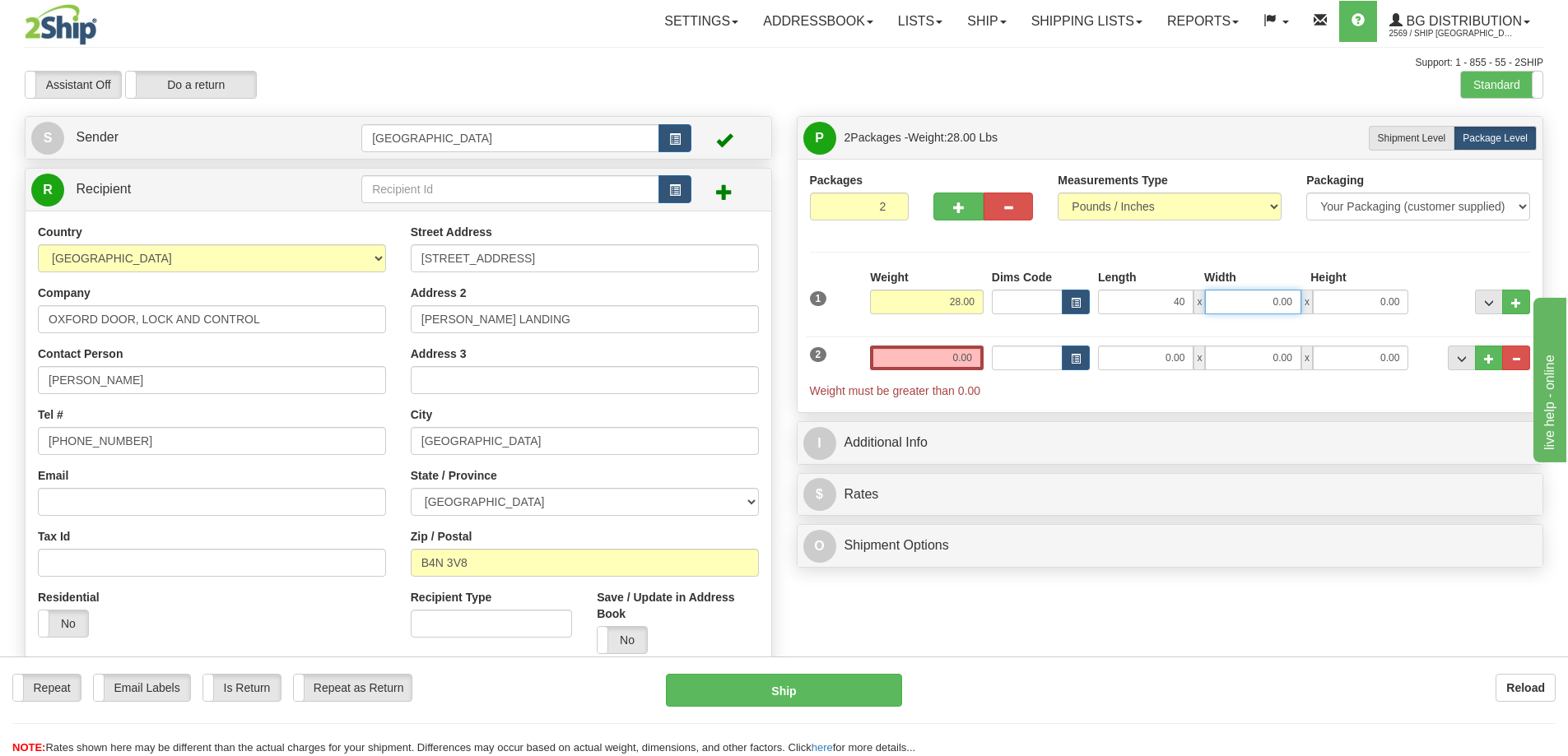
type input "40.00"
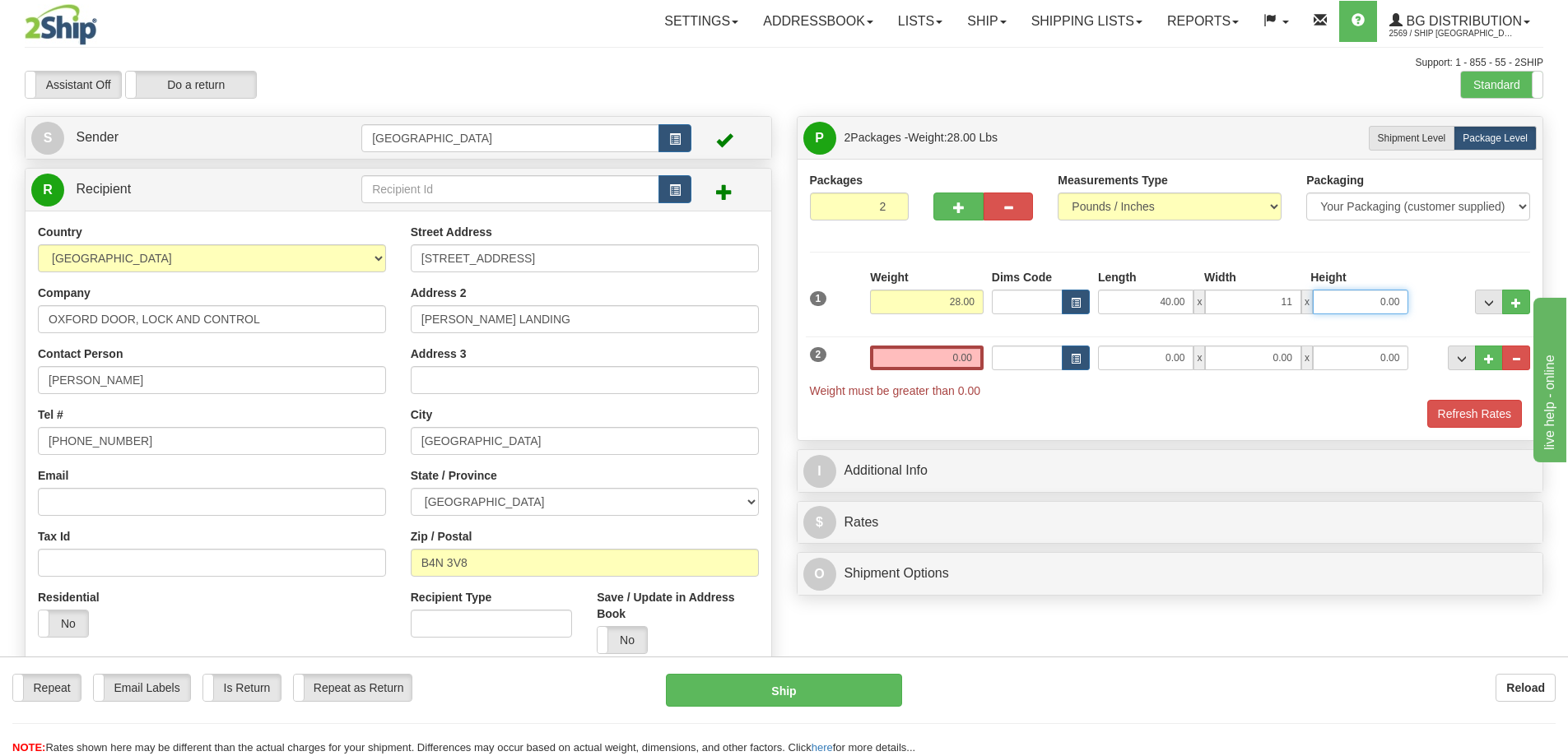
type input "11.00"
type input "12.00"
click at [970, 359] on input "0.00" at bounding box center [926, 358] width 113 height 25
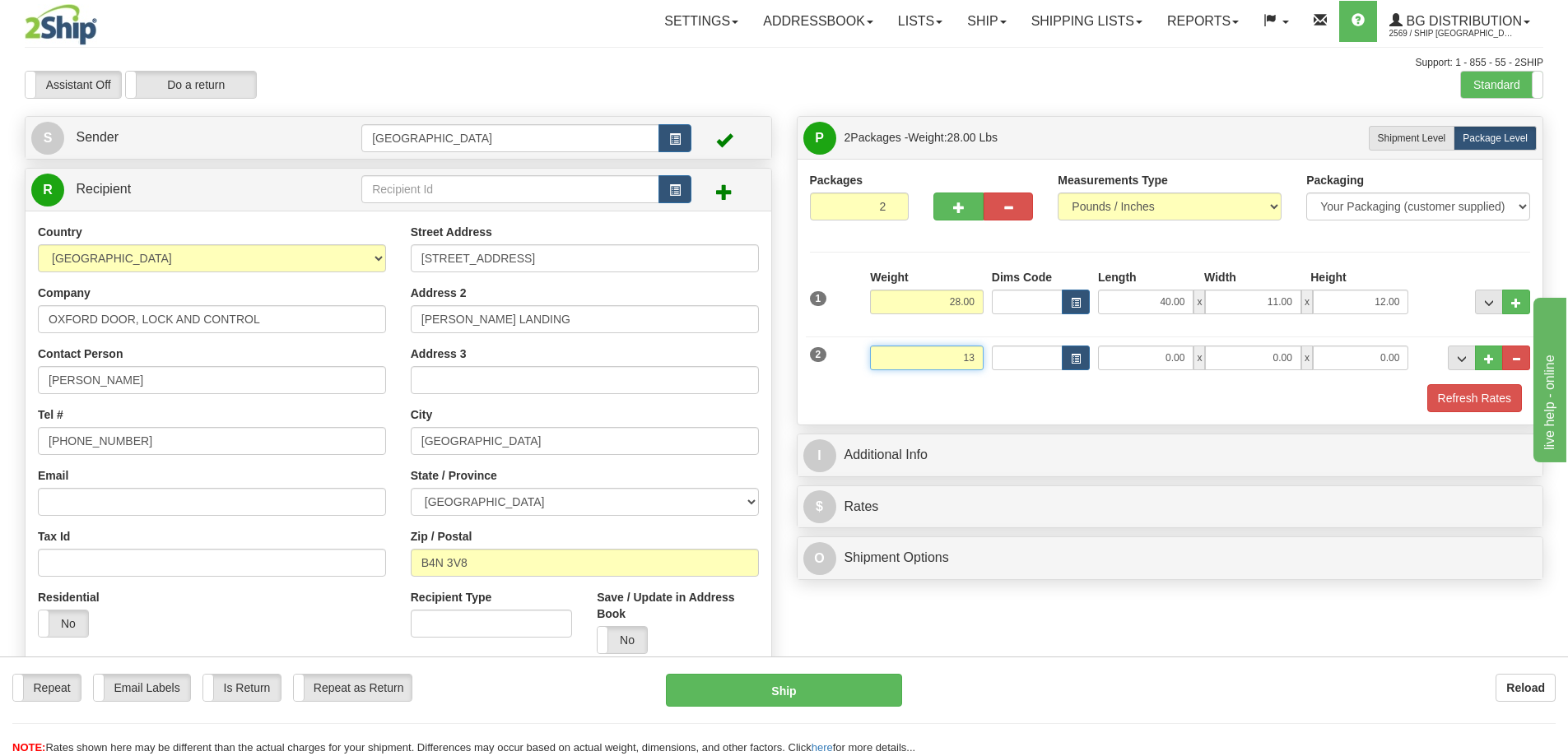
type input "13.00"
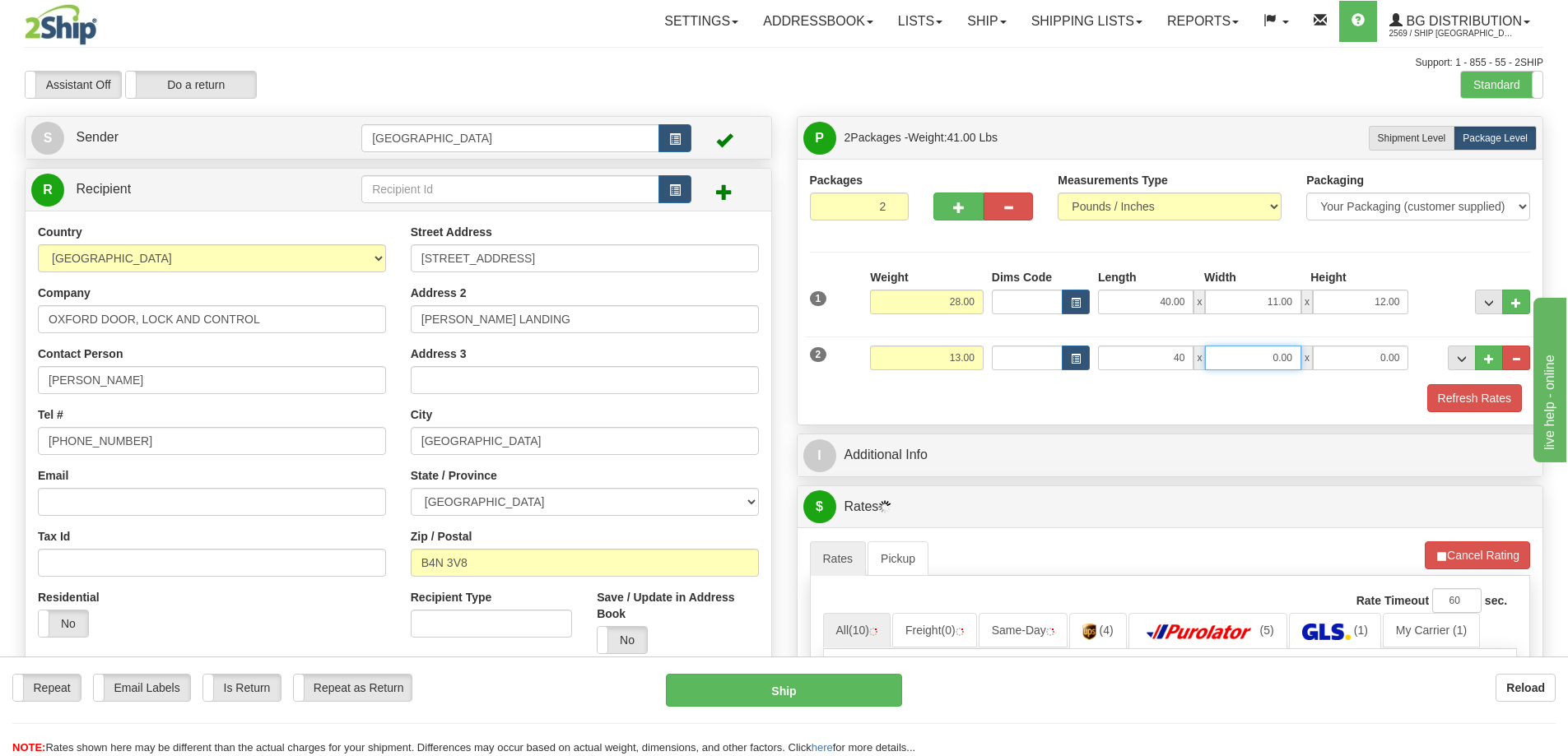
type input "40.00"
type input "10.00"
type input "5.00"
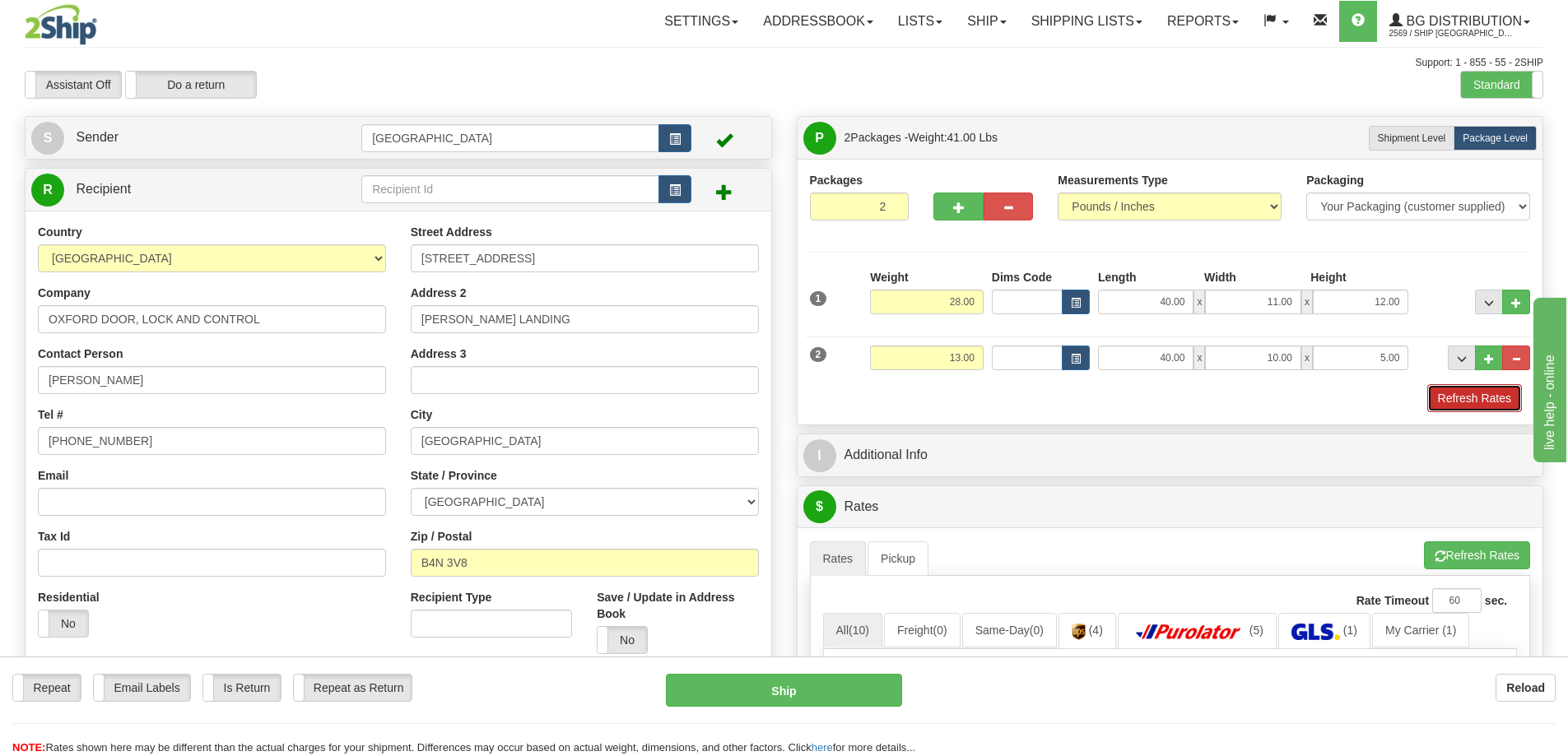
click at [1461, 400] on button "Refresh Rates" at bounding box center [1475, 398] width 95 height 28
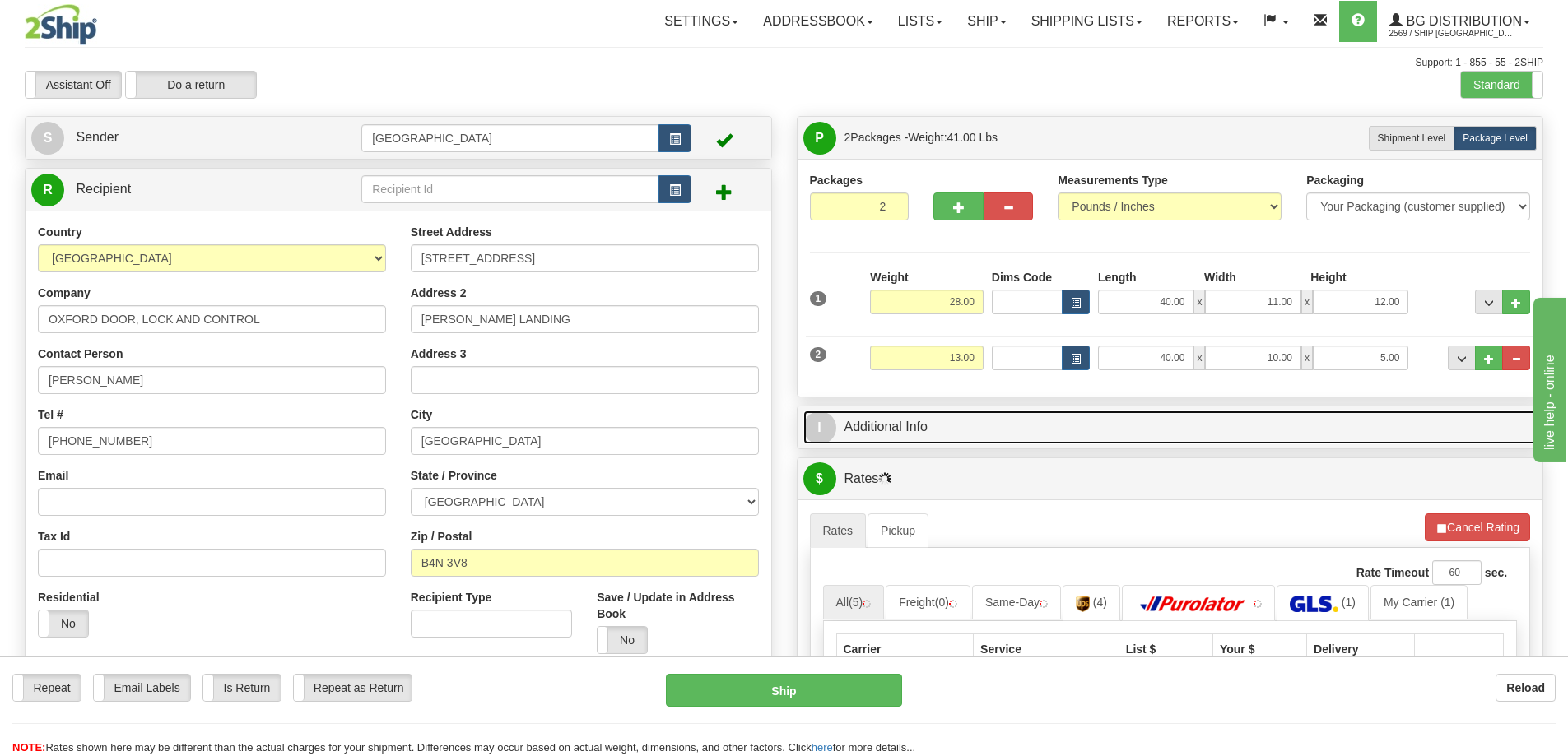
click at [1068, 423] on link "I Additional Info" at bounding box center [1171, 427] width 734 height 33
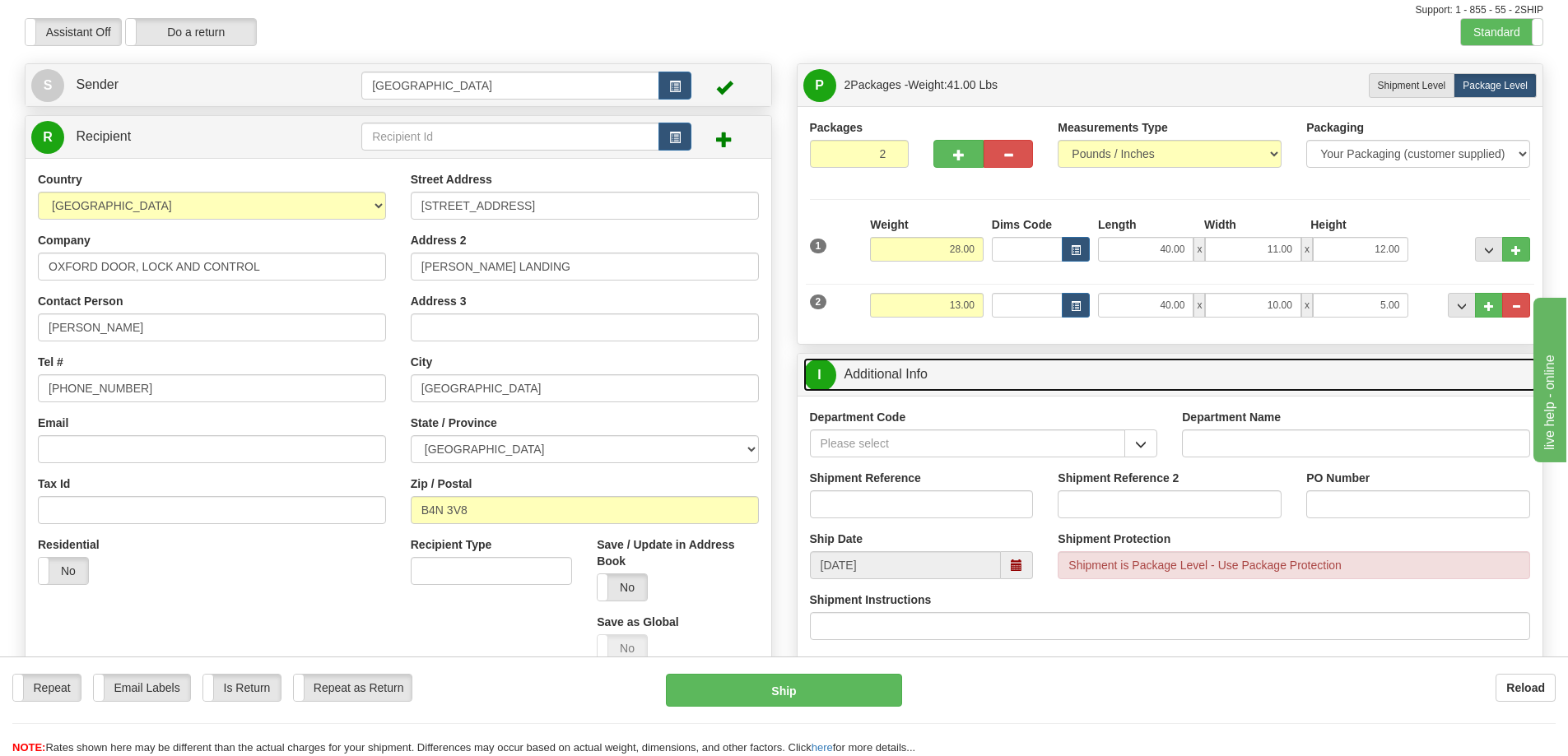
scroll to position [83, 0]
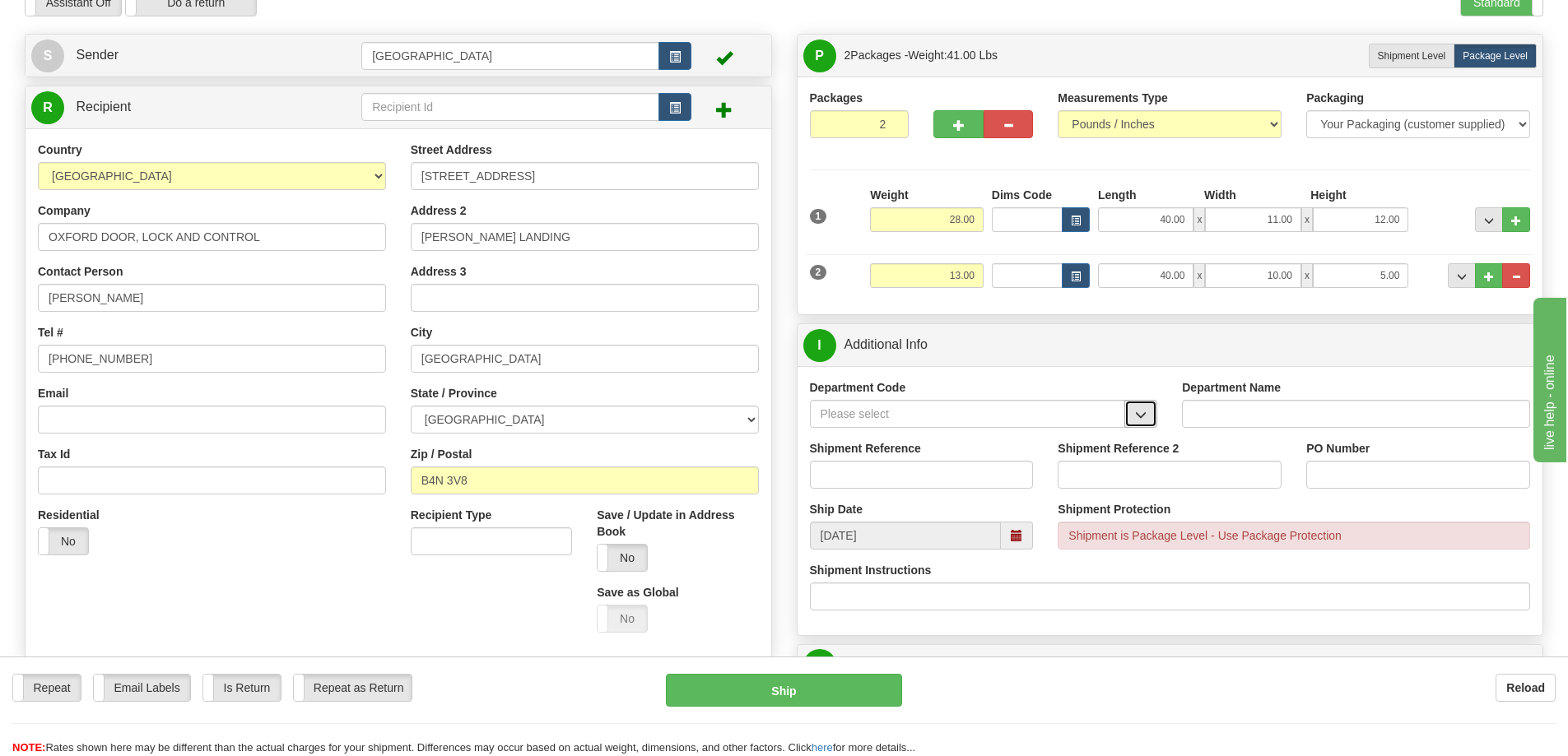
drag, startPoint x: 1143, startPoint y: 413, endPoint x: 1127, endPoint y: 414, distance: 16.0
click at [1143, 413] on span "button" at bounding box center [1141, 415] width 11 height 11
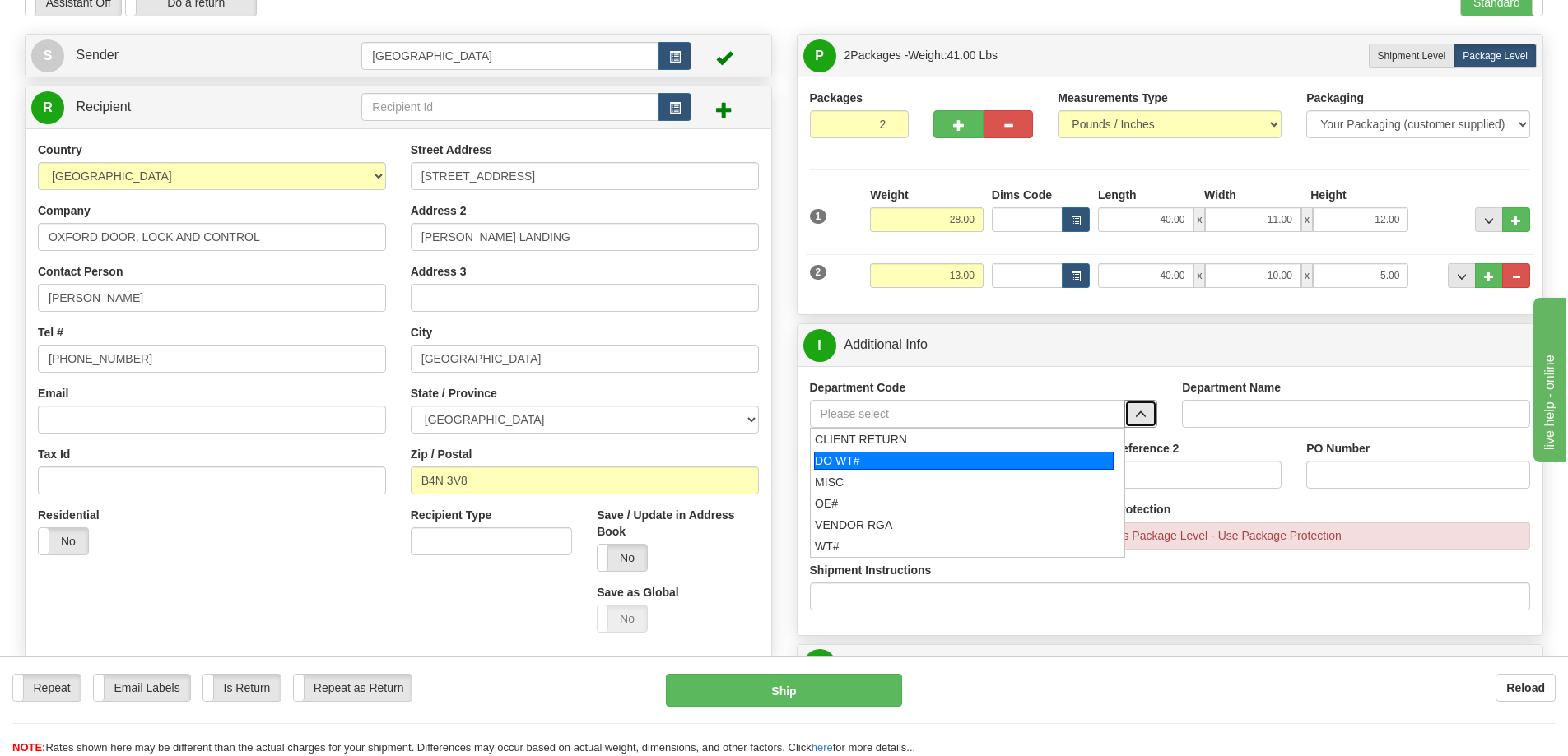
click at [909, 456] on div "DO WT#" at bounding box center [964, 461] width 300 height 18
type input "DO WT#"
type input "DIRECT ORDERS"
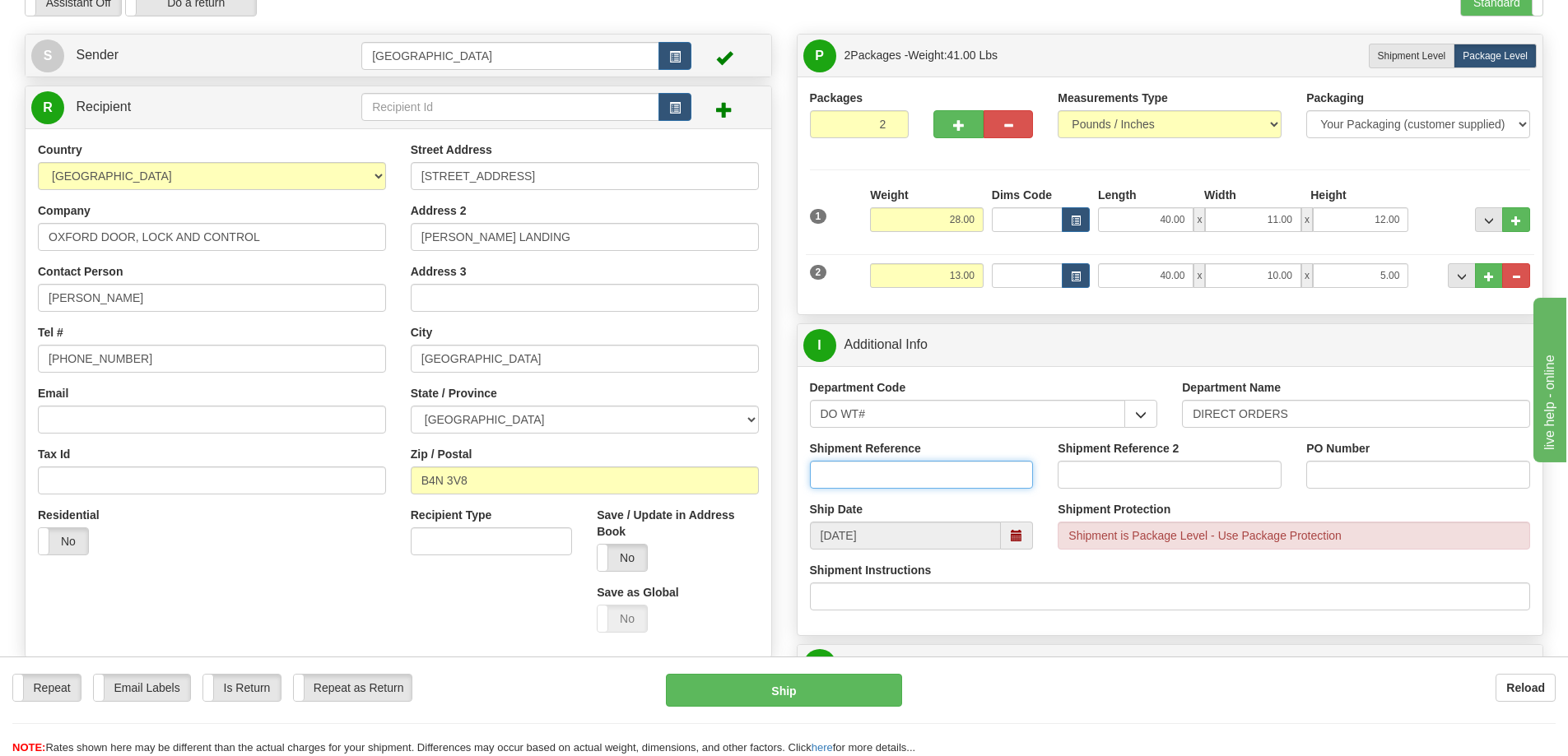
click at [914, 467] on input "Shipment Reference" at bounding box center [922, 475] width 224 height 28
type input "166227-00"
click at [1376, 473] on input "PO Number" at bounding box center [1418, 475] width 224 height 28
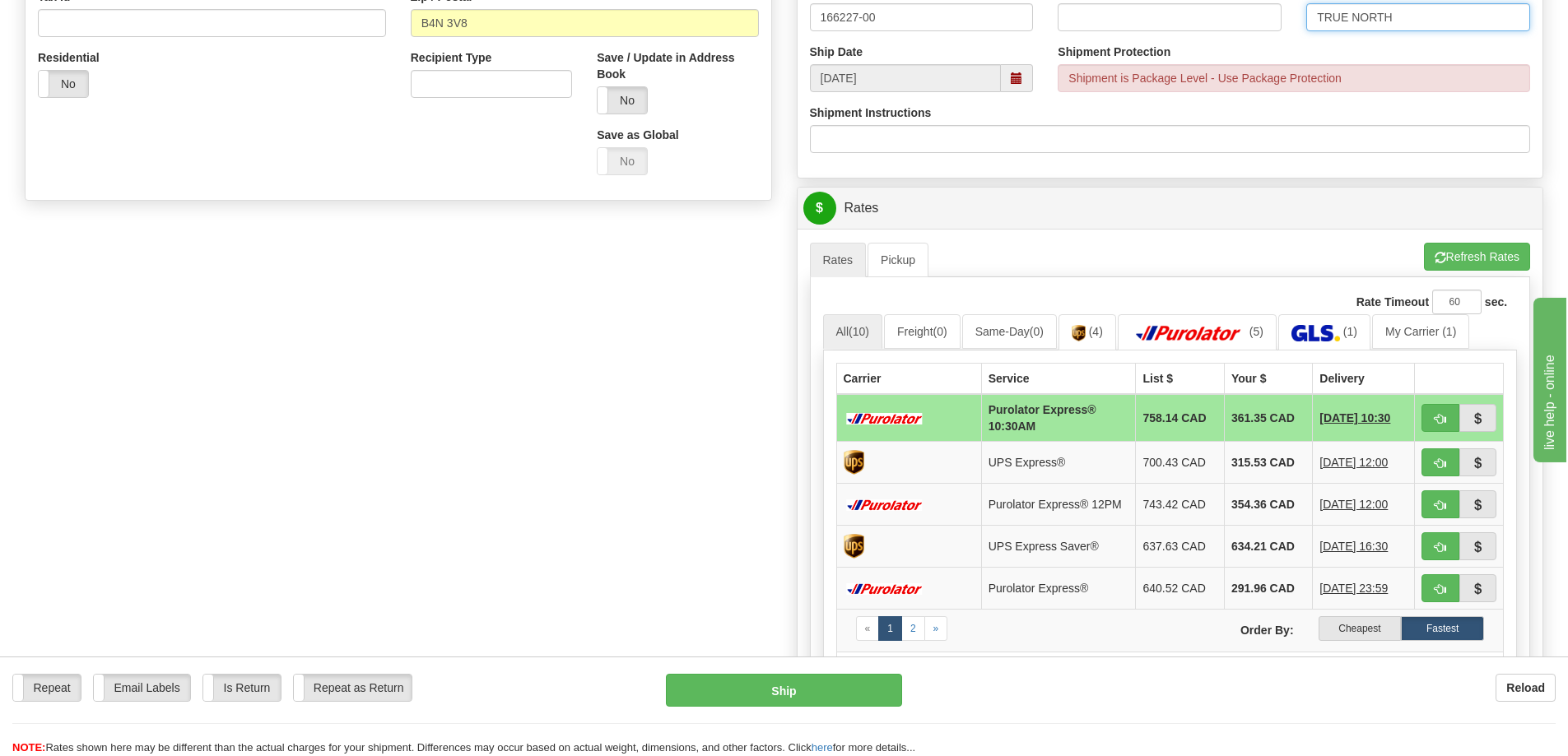
scroll to position [576, 0]
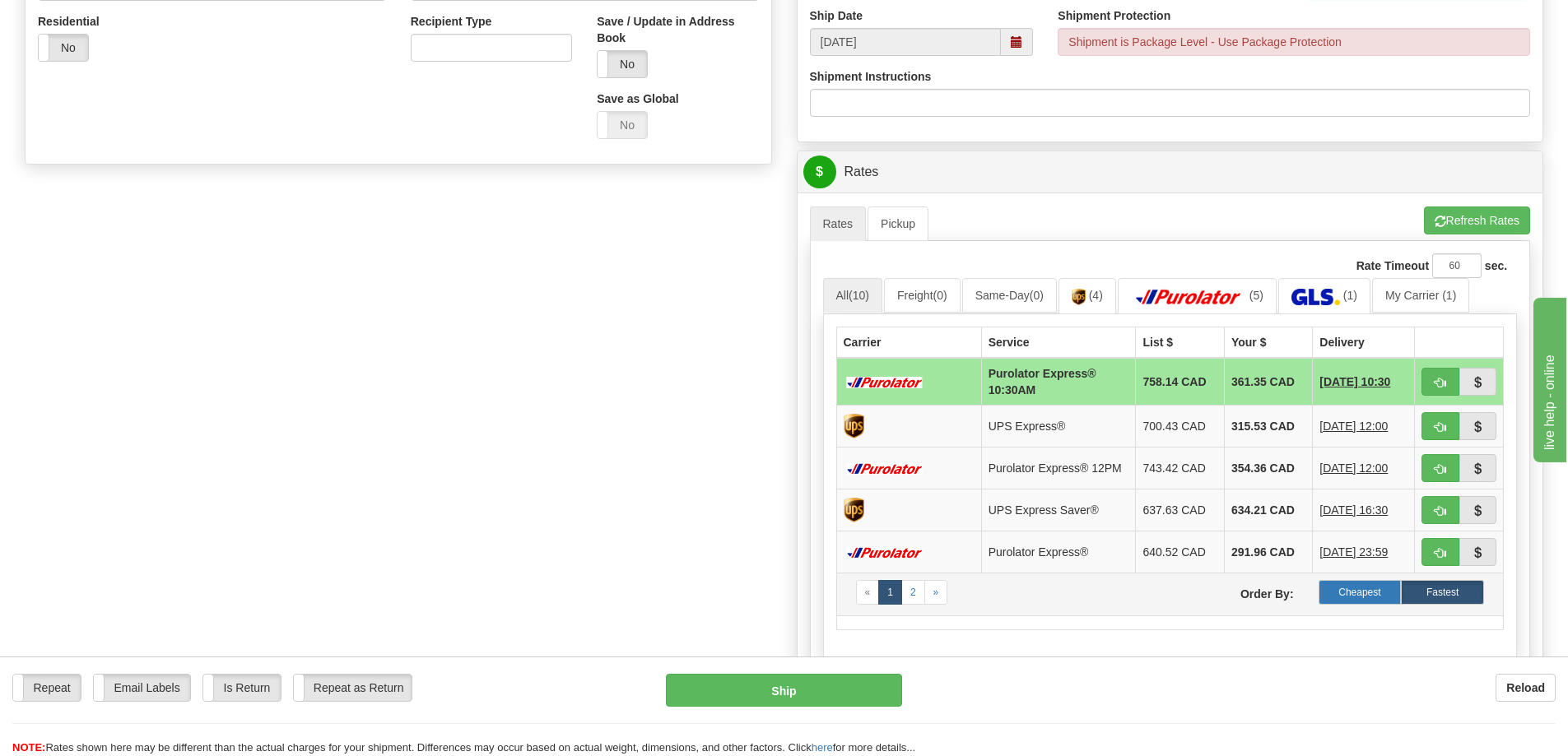
type input "TRUE NORTH"
click at [1352, 592] on label "Cheapest" at bounding box center [1360, 592] width 84 height 25
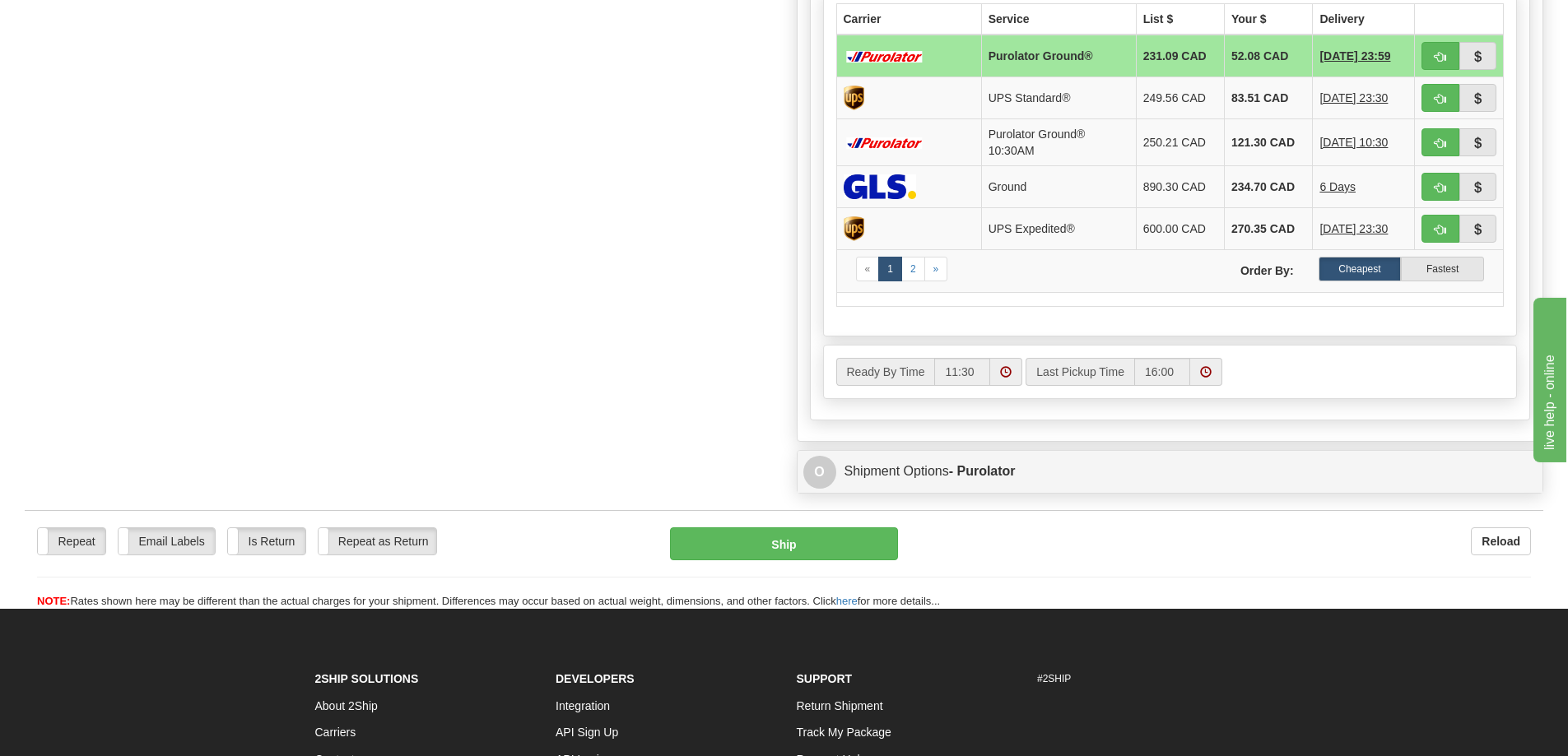
scroll to position [905, 0]
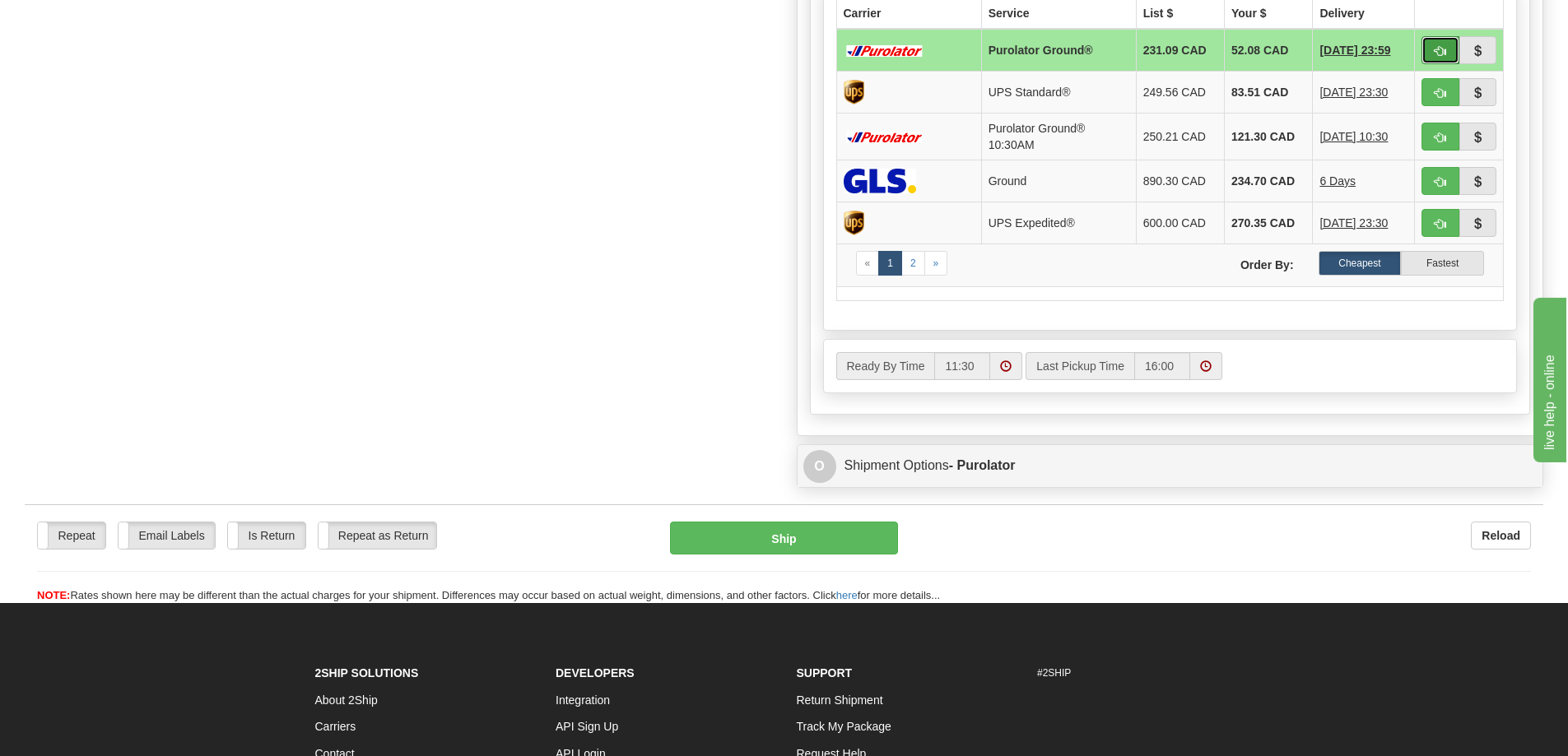
click at [1439, 49] on span "button" at bounding box center [1440, 51] width 11 height 11
type input "260"
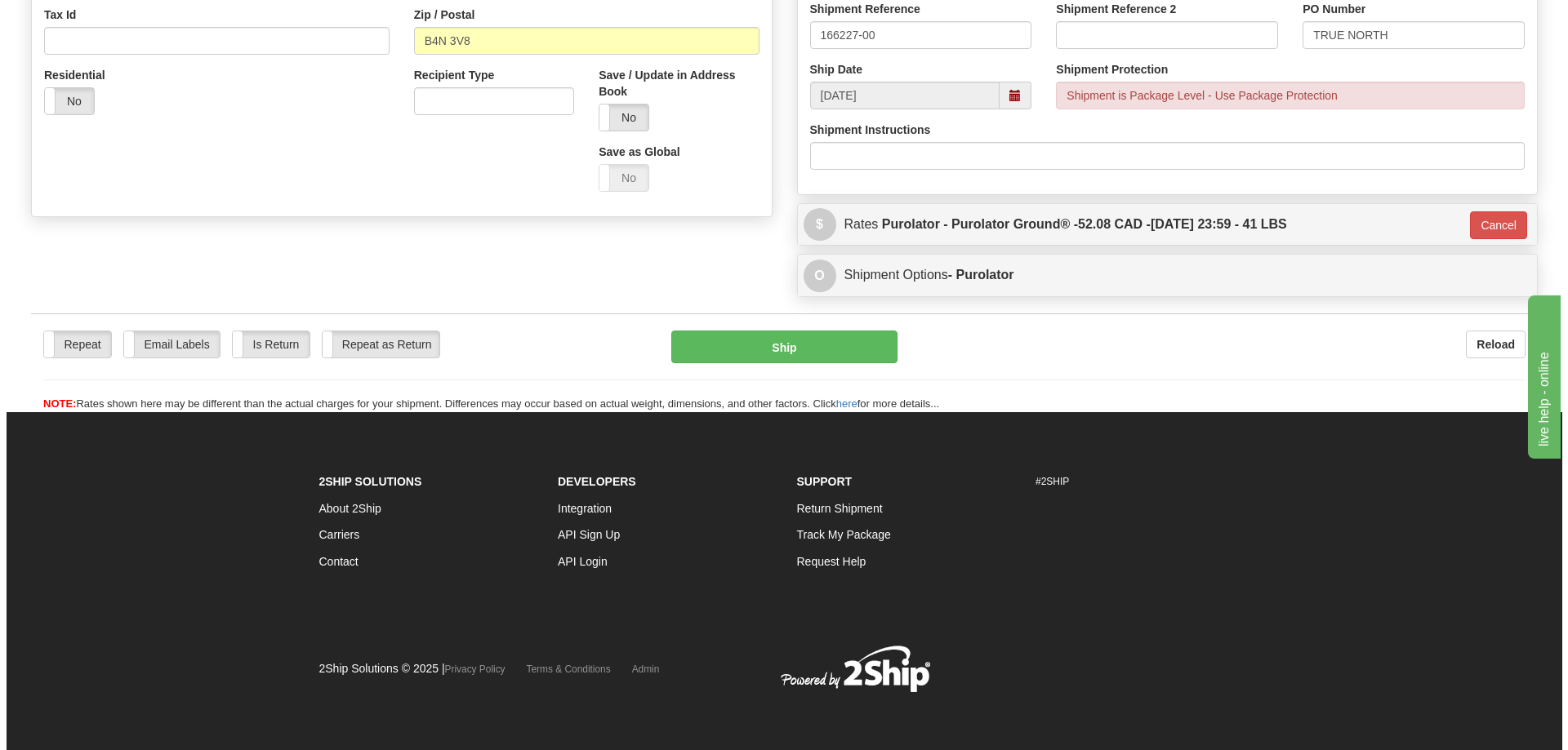
scroll to position [518, 0]
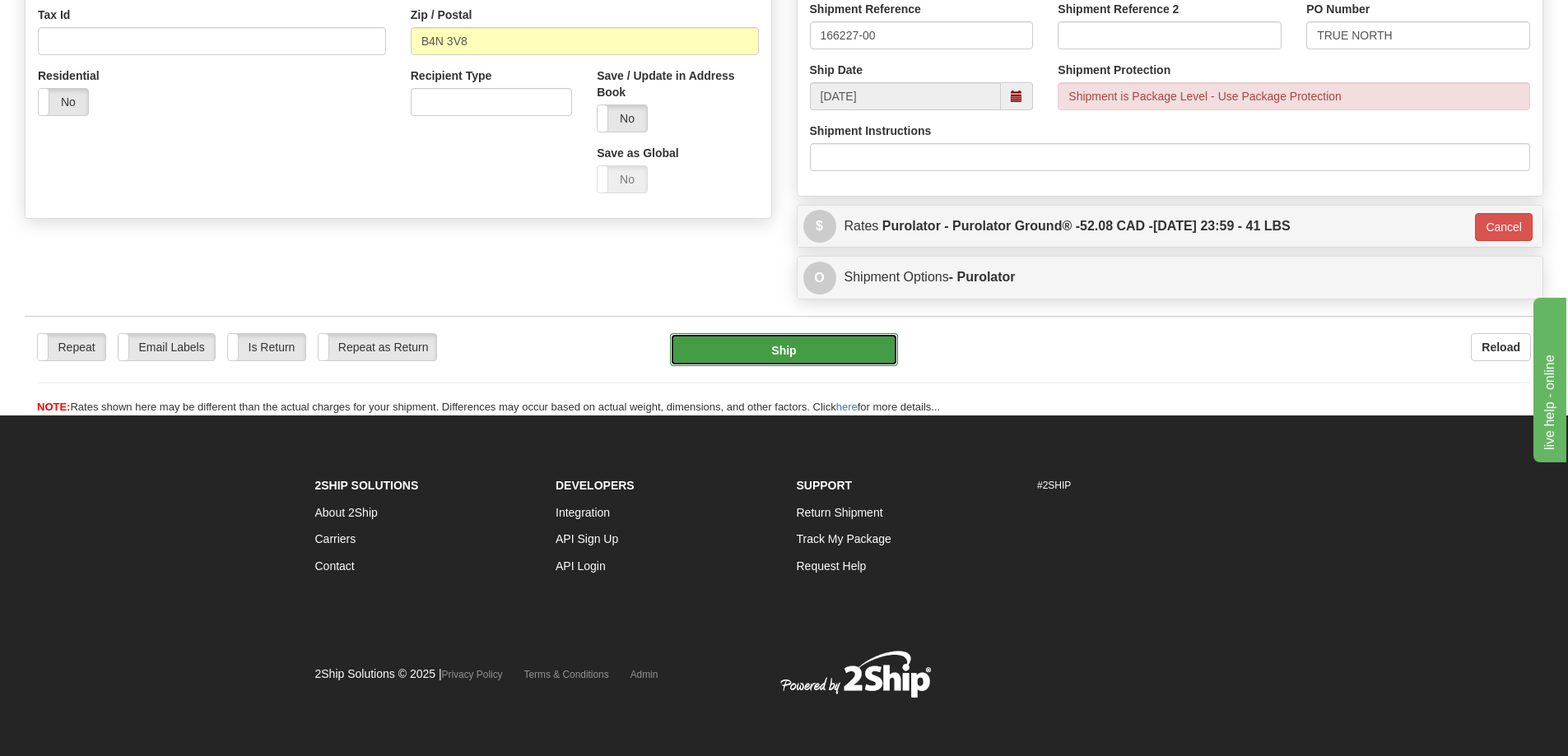
click at [819, 356] on button "Ship" at bounding box center [784, 349] width 228 height 33
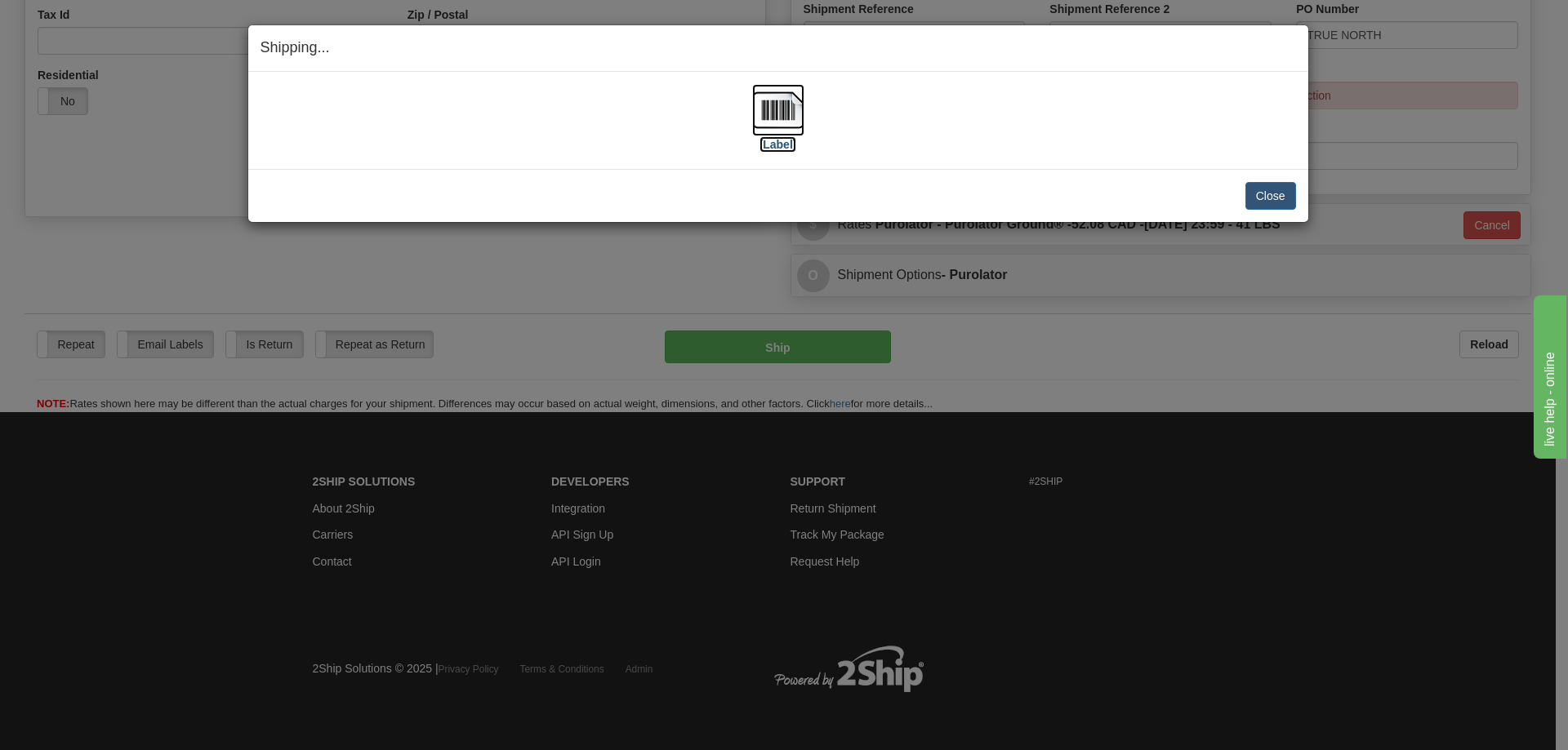
click at [774, 141] on label "[Label]" at bounding box center [778, 144] width 38 height 17
click at [1272, 187] on button "Close" at bounding box center [1271, 196] width 51 height 28
